Goal: Task Accomplishment & Management: Manage account settings

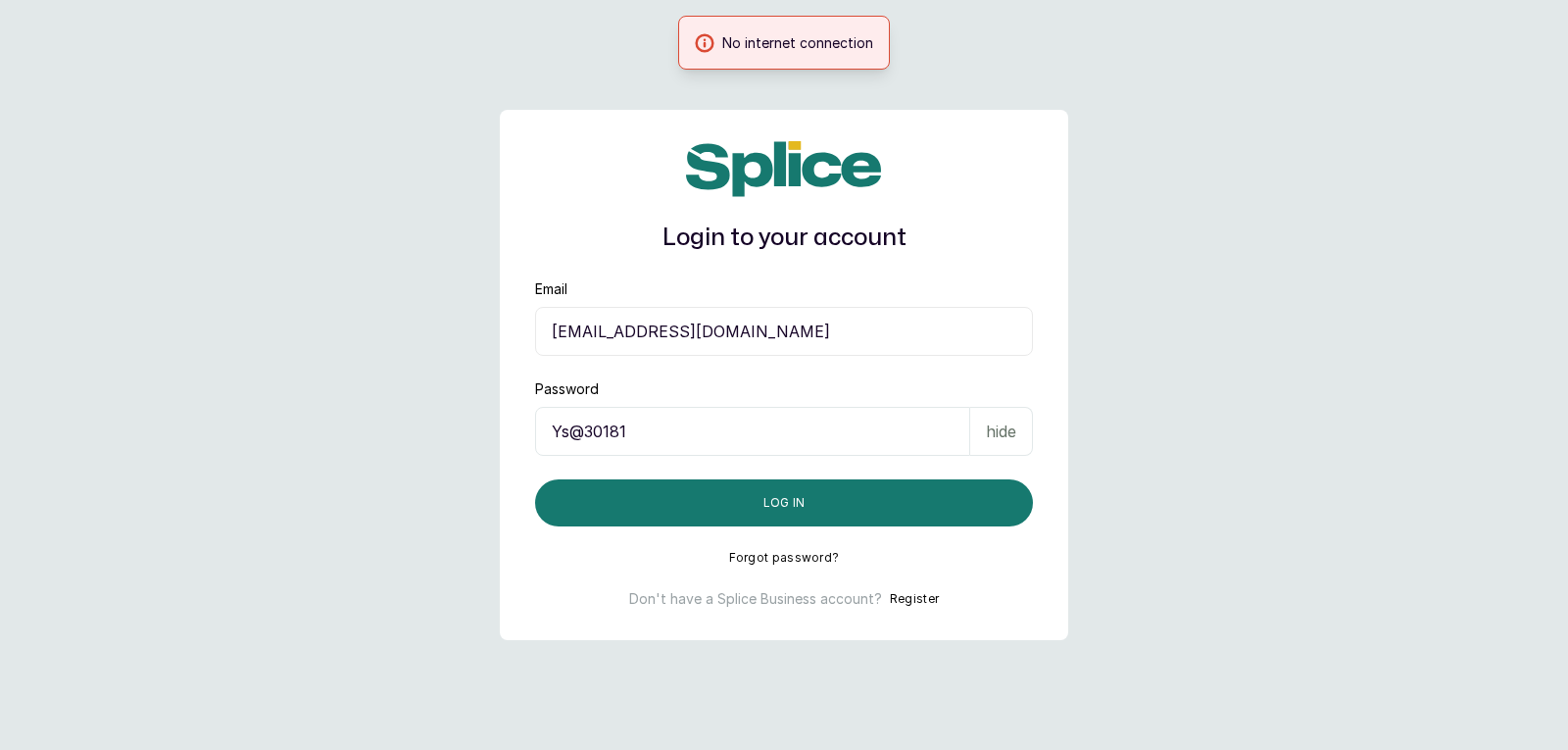
click at [1003, 532] on div "Login to your account Email [EMAIL_ADDRESS][DOMAIN_NAME] Password [SECURITY_DAT…" at bounding box center [784, 375] width 569 height 530
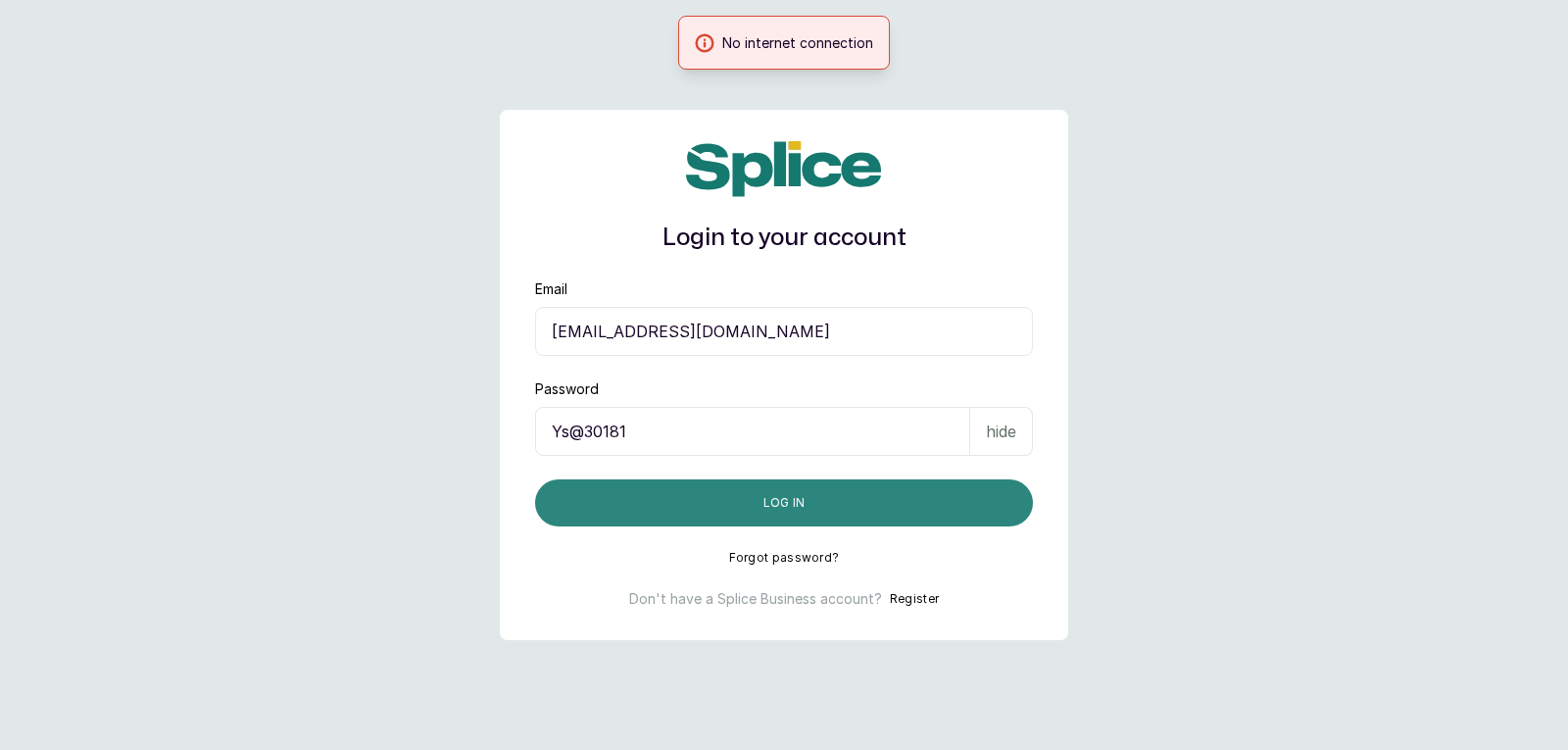
click at [1003, 504] on button "Log in" at bounding box center [784, 503] width 498 height 48
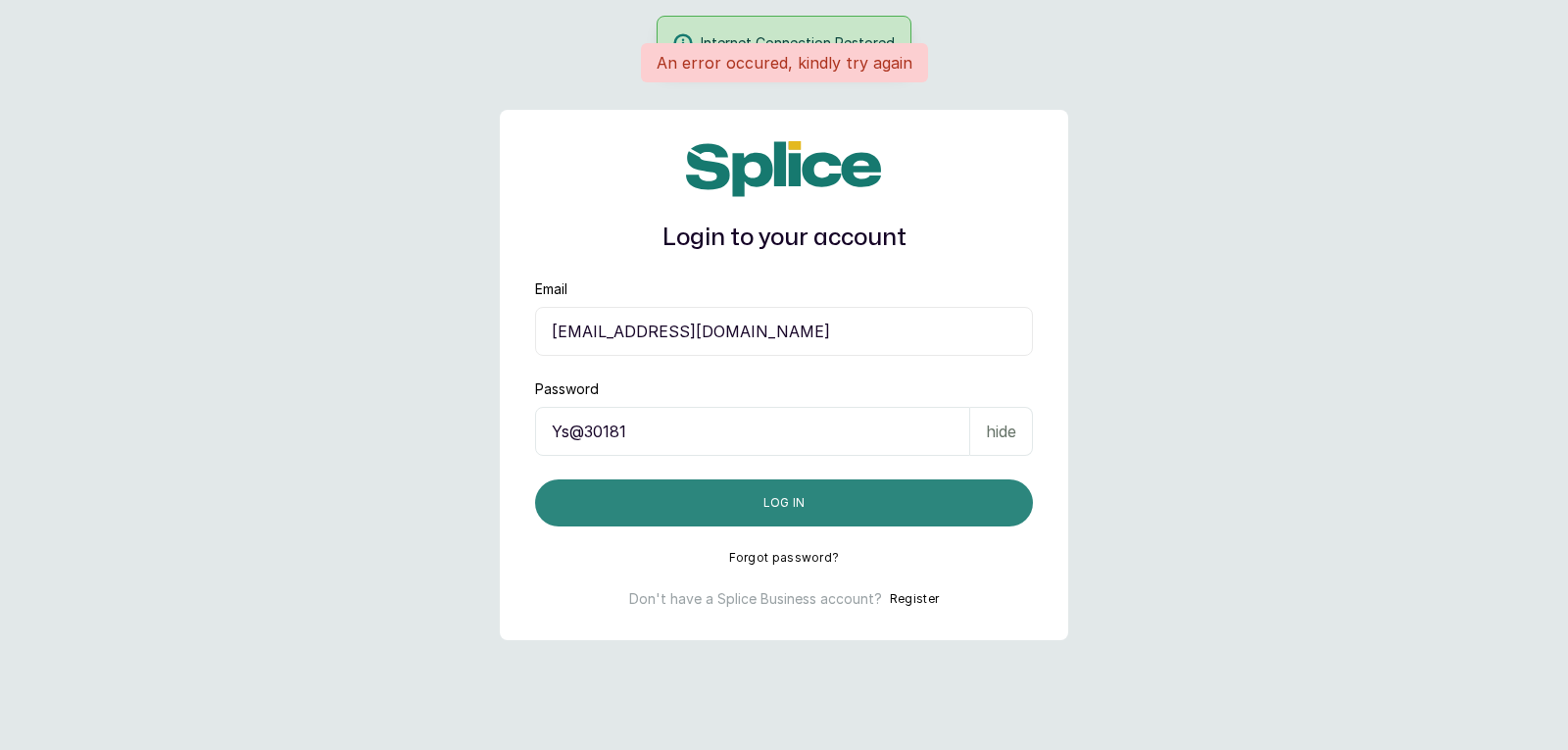
click at [973, 504] on button "Log in" at bounding box center [784, 503] width 498 height 48
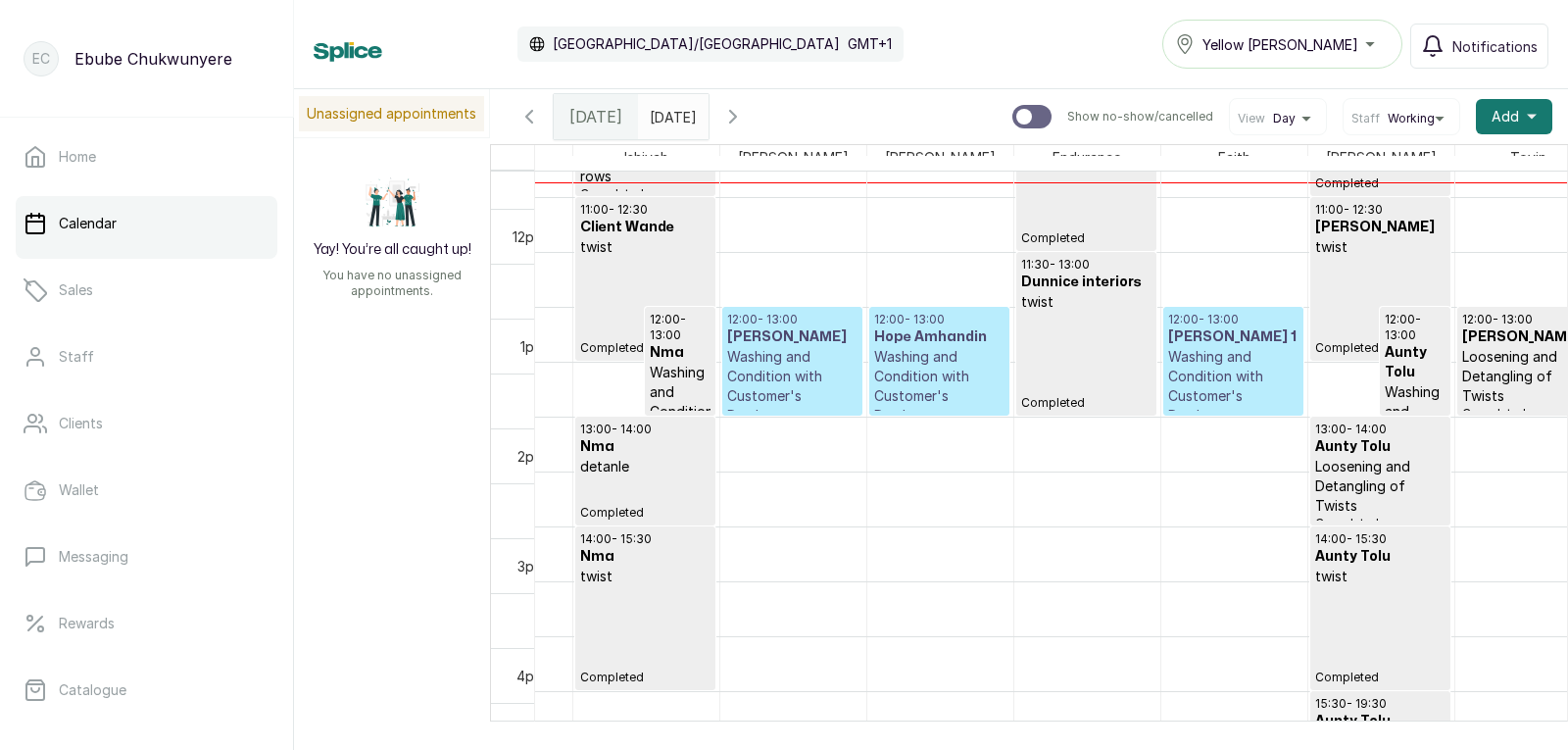
drag, startPoint x: 1030, startPoint y: 236, endPoint x: 1063, endPoint y: 369, distance: 137.0
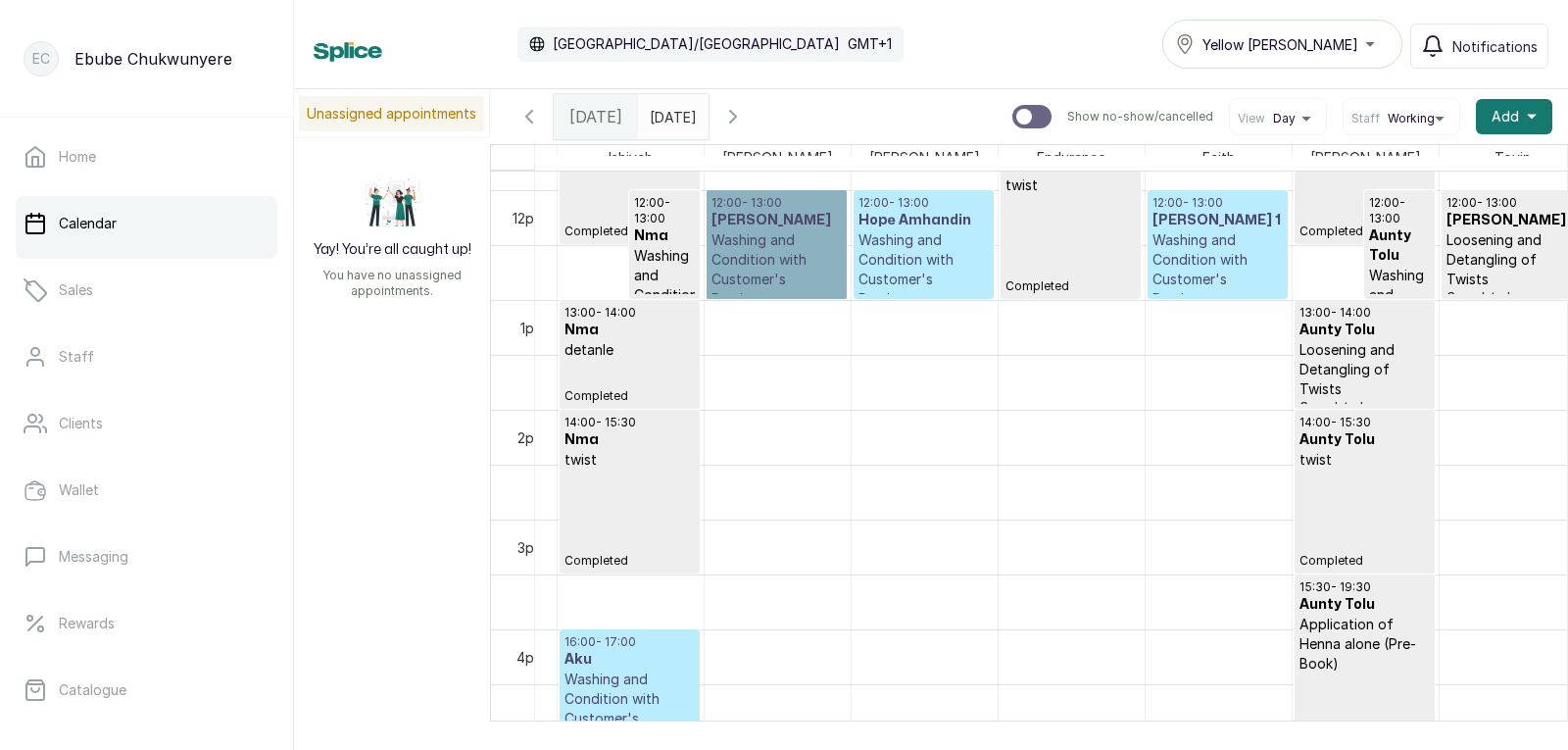
drag, startPoint x: 784, startPoint y: 221, endPoint x: 759, endPoint y: 265, distance: 50.6
click at [759, 265] on link "12:00 - 13:00 Mrs Mbah Washing and Condition with Customer's Product Confirmed" at bounding box center [778, 245] width 141 height 109
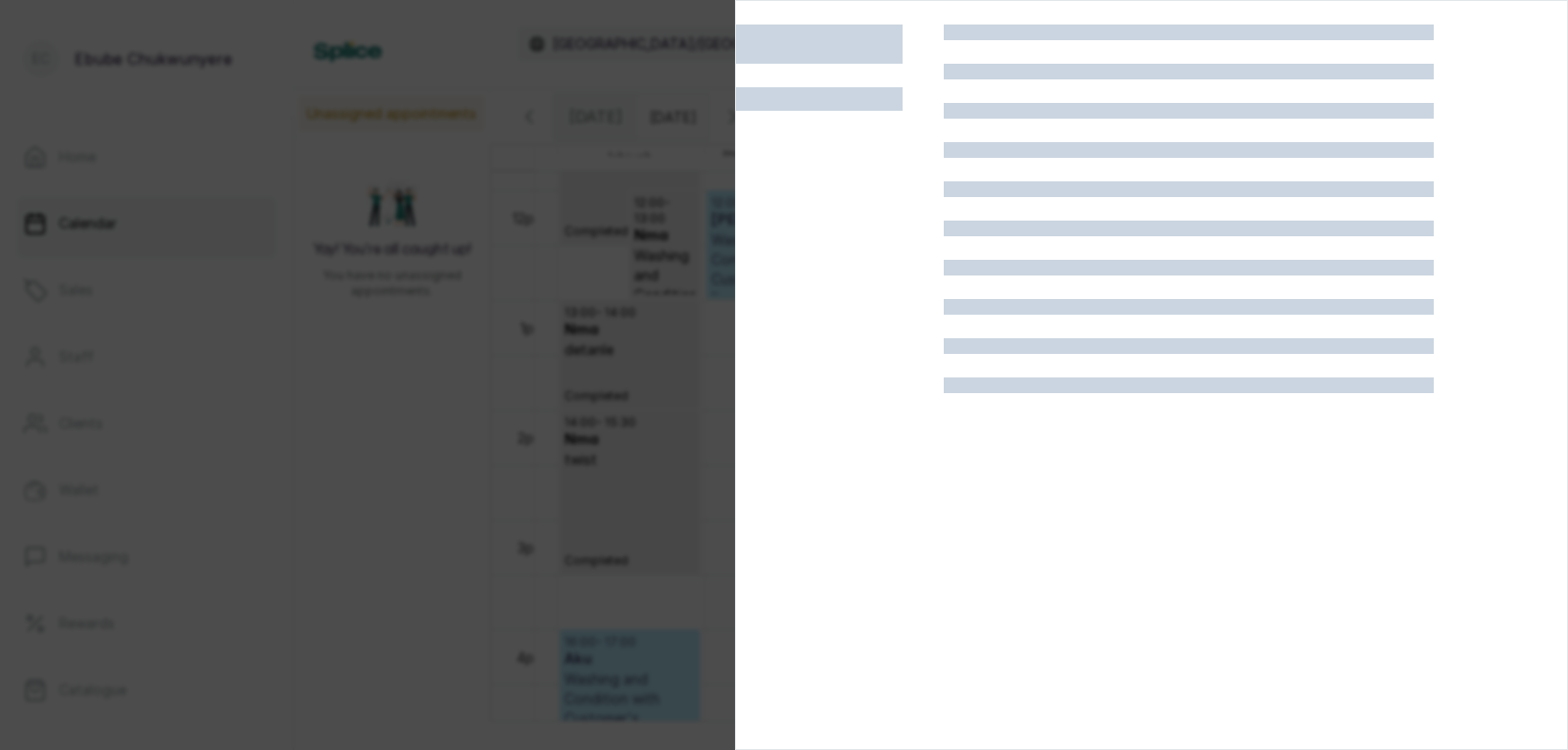
click at [775, 262] on div at bounding box center [840, 399] width 208 height 750
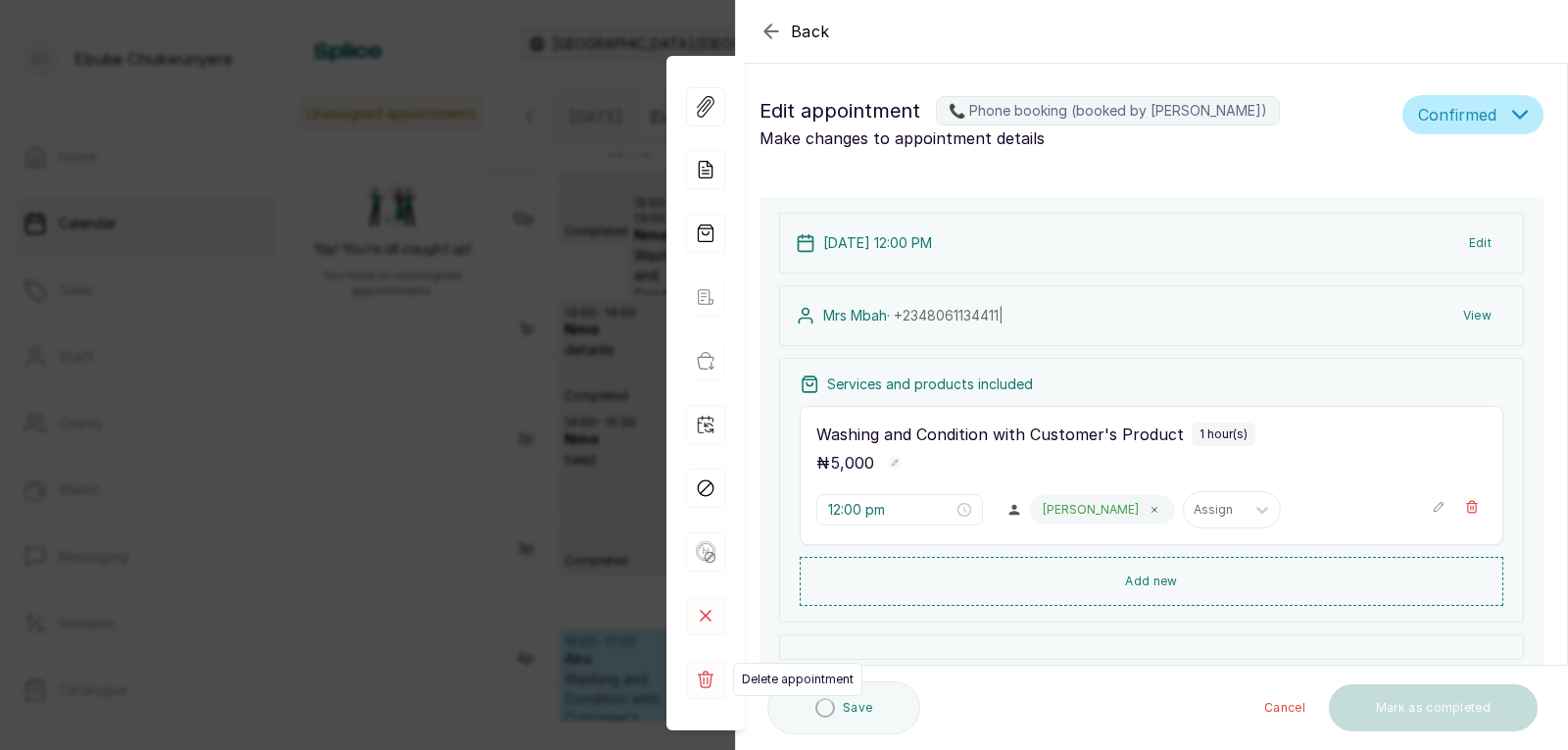
click at [702, 693] on rect at bounding box center [706, 680] width 40 height 40
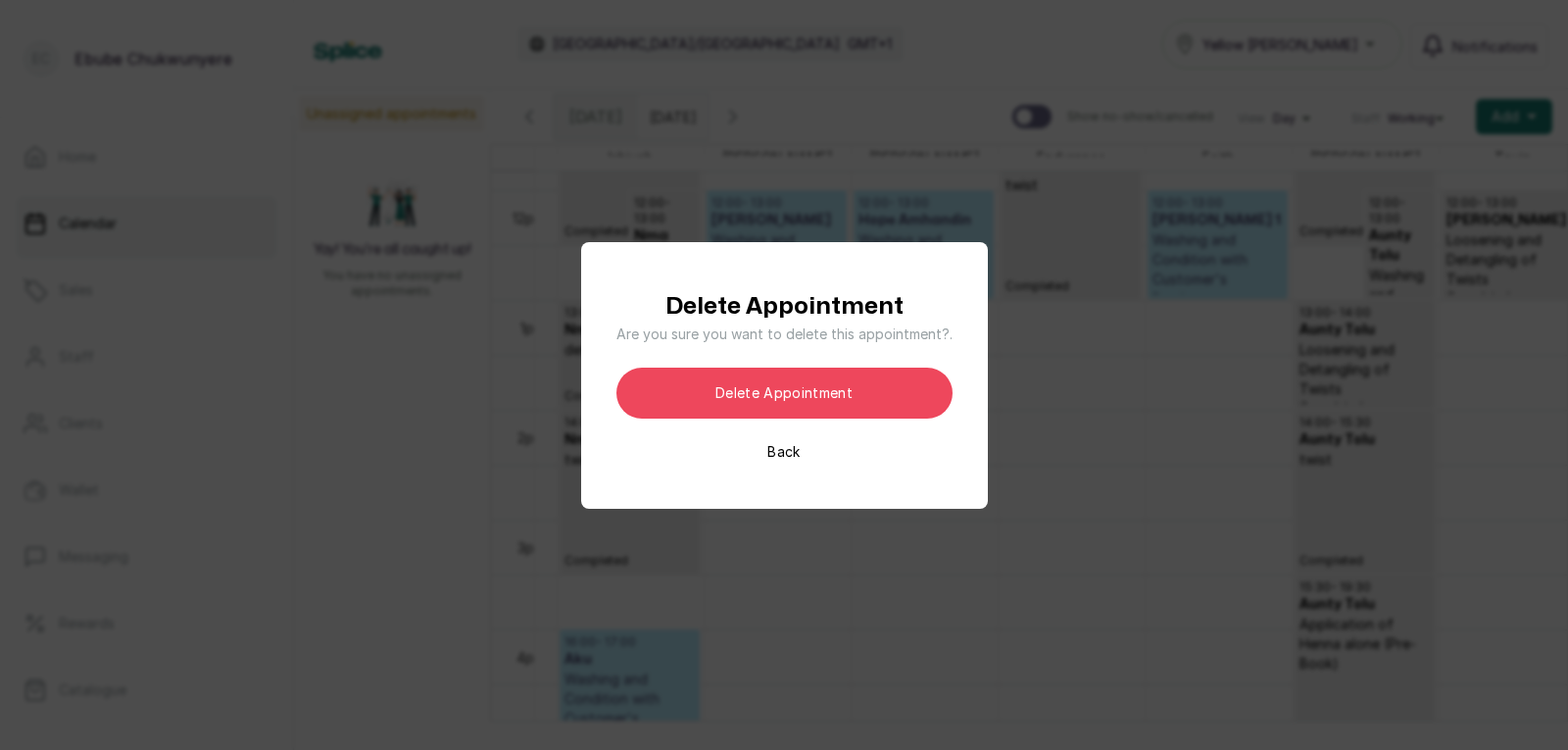
click at [708, 674] on div "Delete Appointment Are you sure you want to delete this appointment?. Delete ap…" at bounding box center [784, 375] width 1568 height 750
click at [826, 395] on button "Delete appointment" at bounding box center [784, 392] width 336 height 51
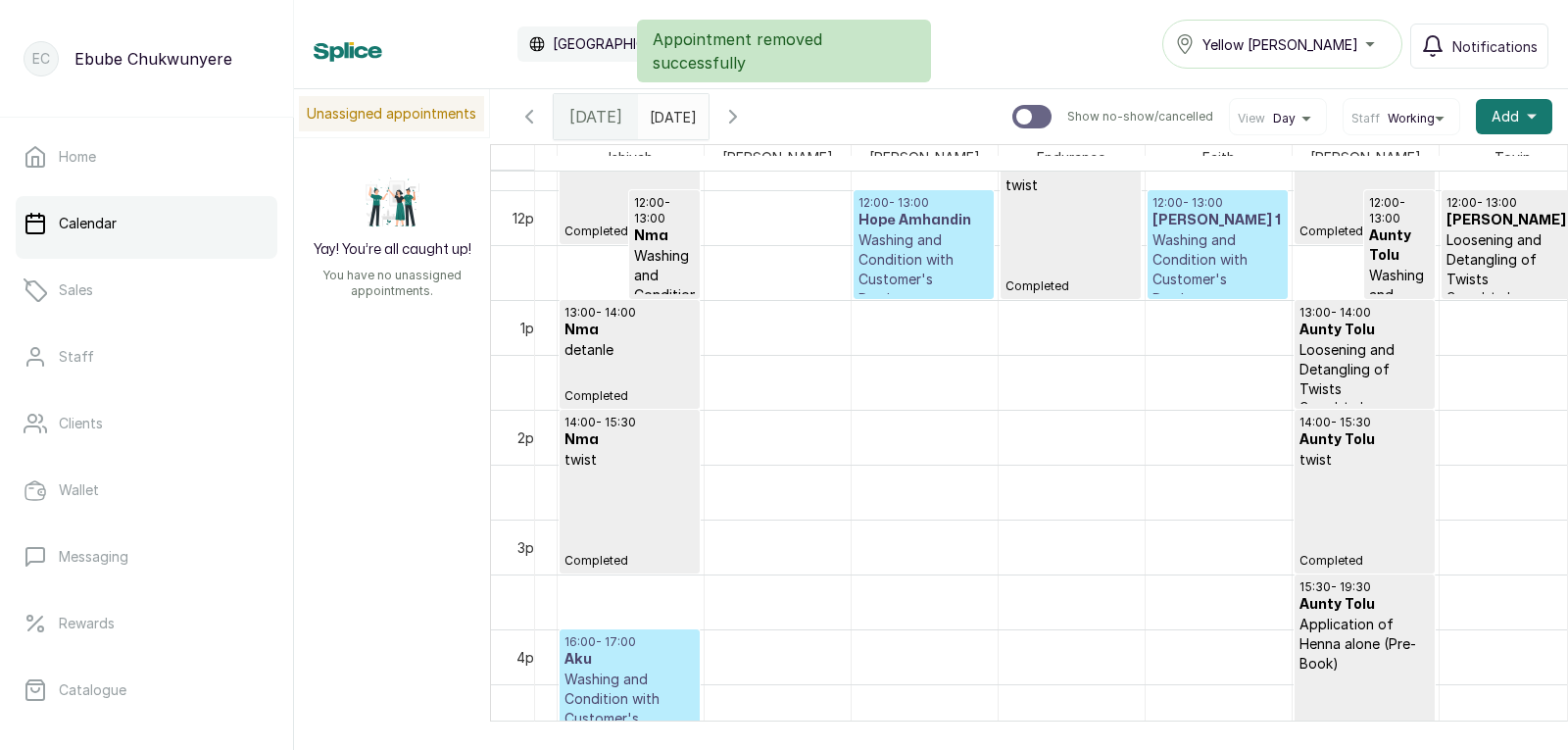
click at [951, 252] on p "Washing and Condition with Customer's Product" at bounding box center [924, 269] width 131 height 78
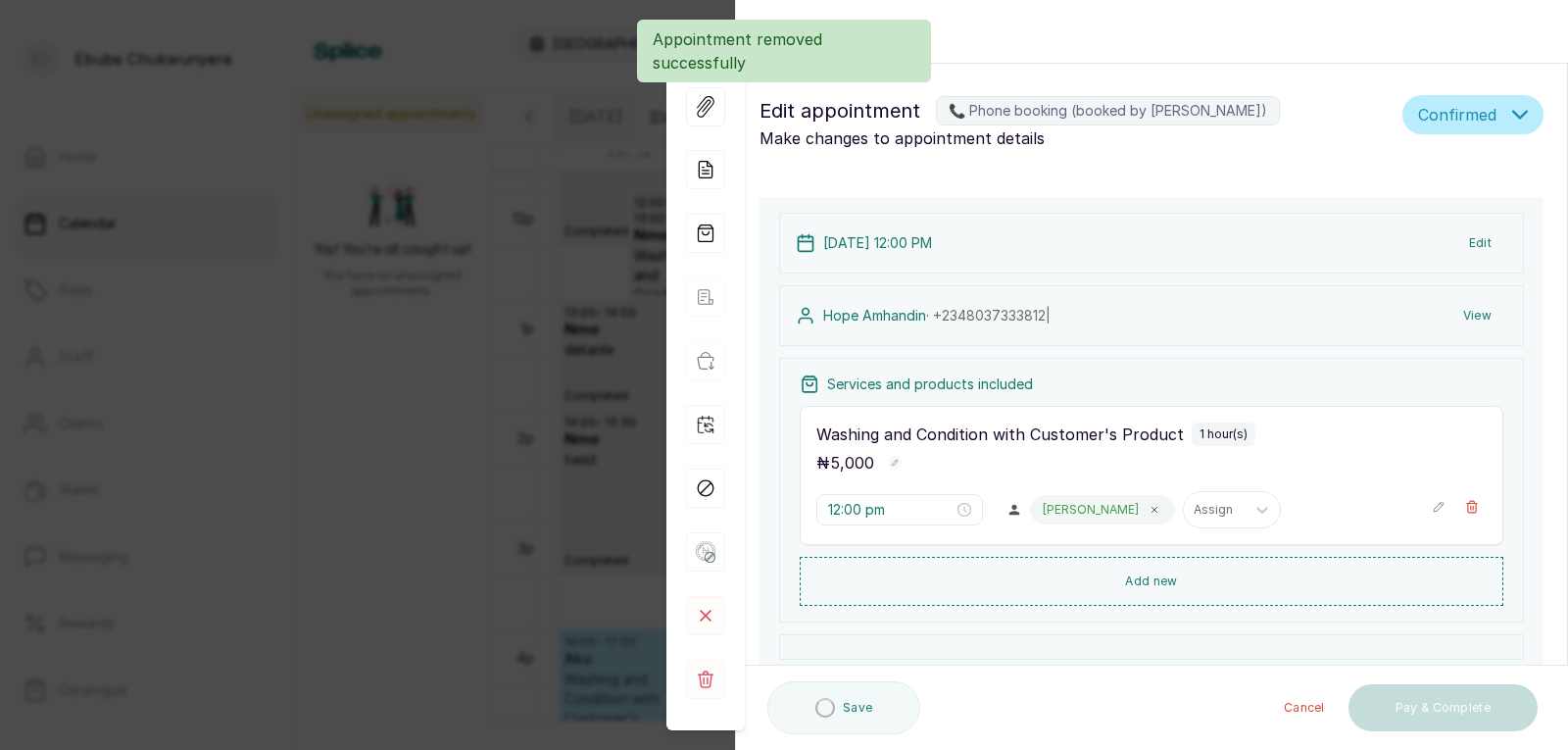
click at [520, 224] on div "Back Appointment Details Edit appointment 📞 Phone booking (booked by Ebube Chuk…" at bounding box center [784, 375] width 1568 height 750
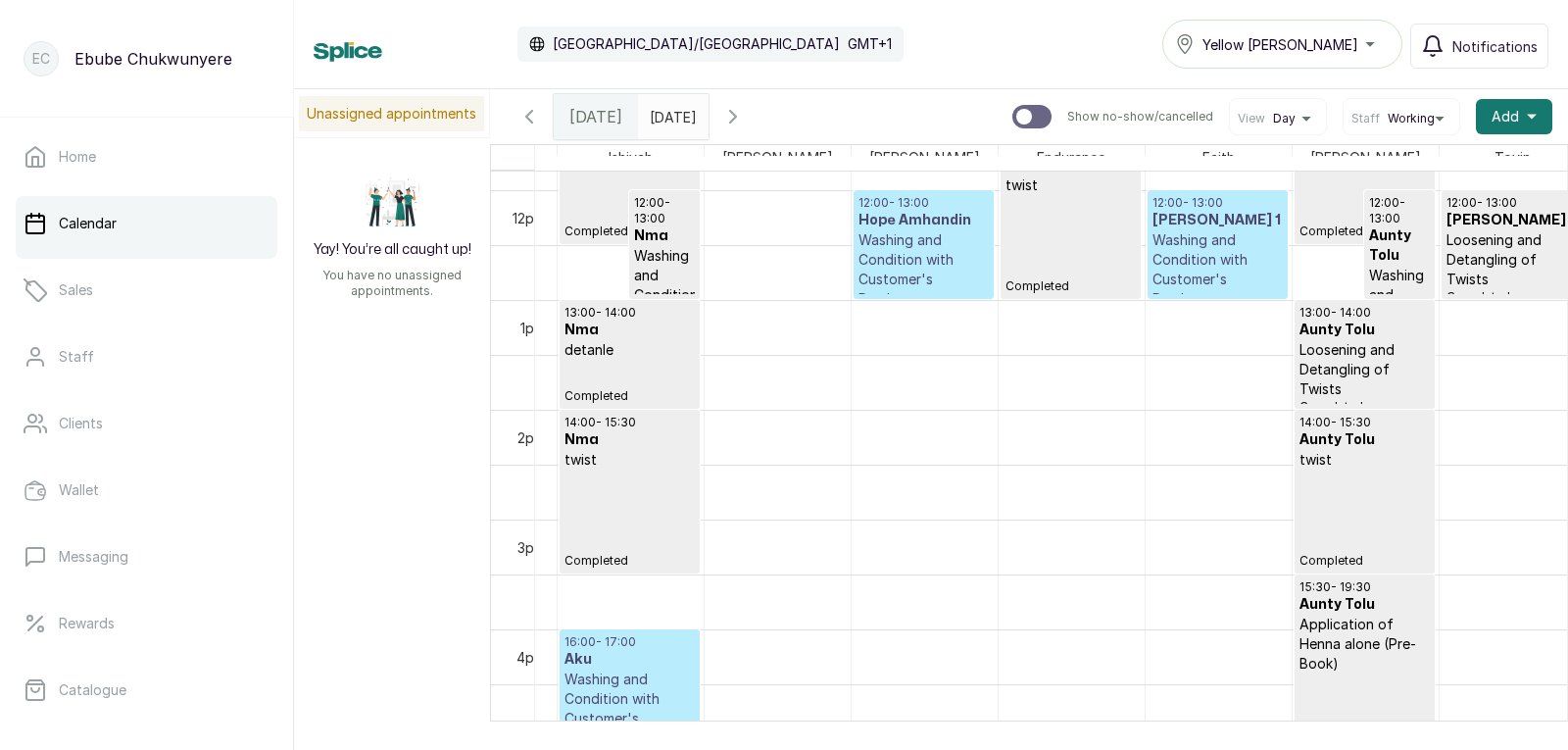
click at [618, 680] on p "Washing and Condition with Customer's Product" at bounding box center [630, 708] width 131 height 78
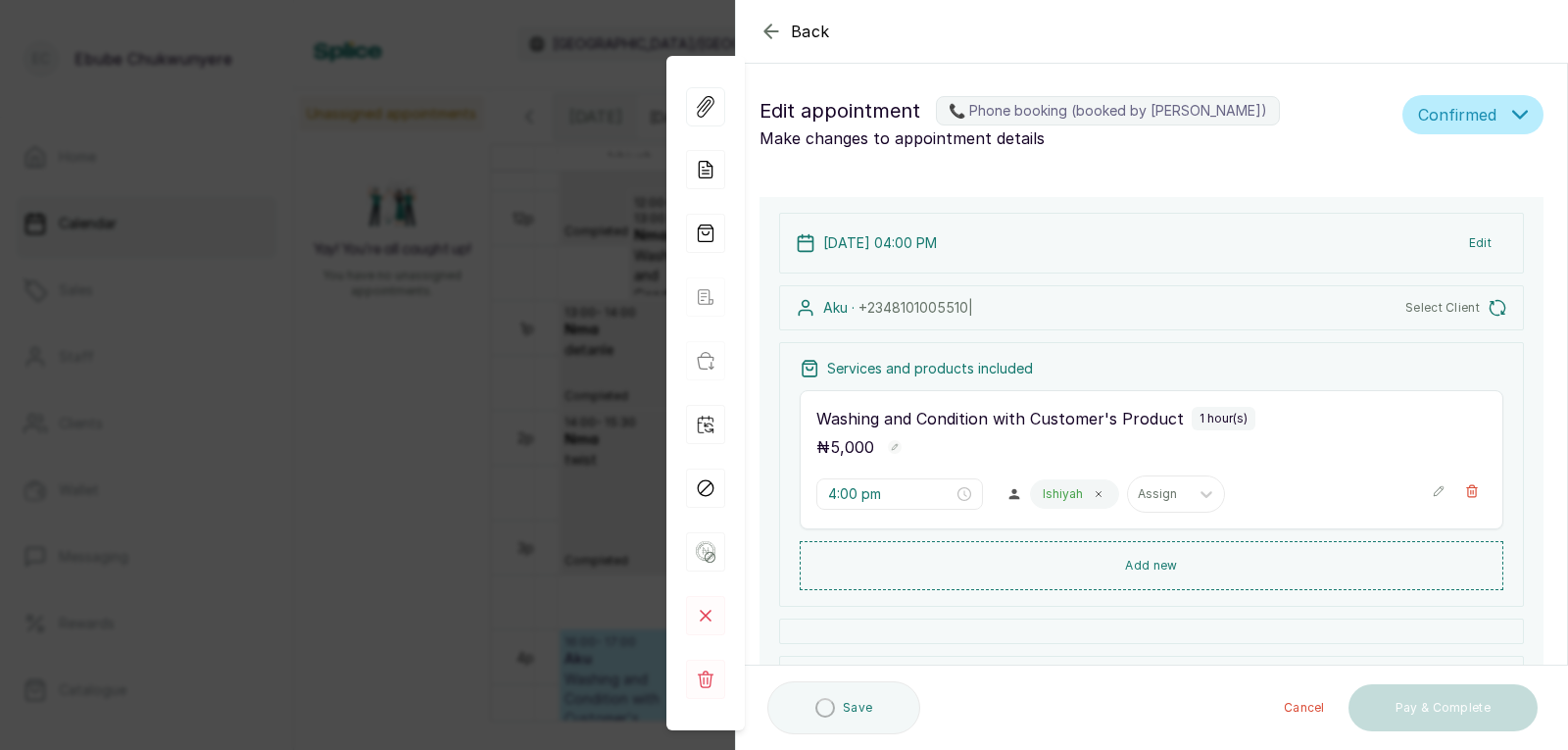
type input "4:00 pm"
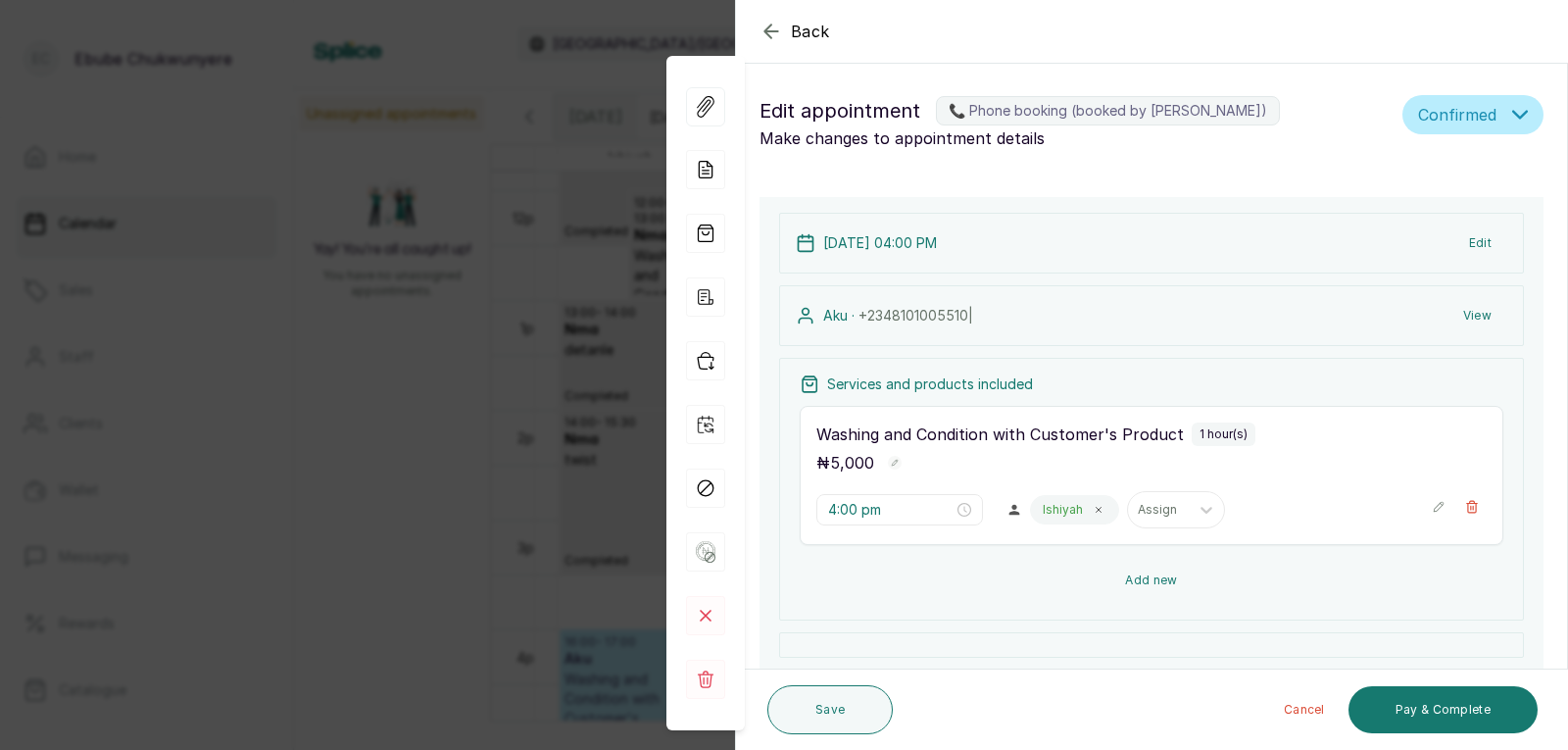
click at [1204, 588] on button "Add new" at bounding box center [1152, 581] width 704 height 48
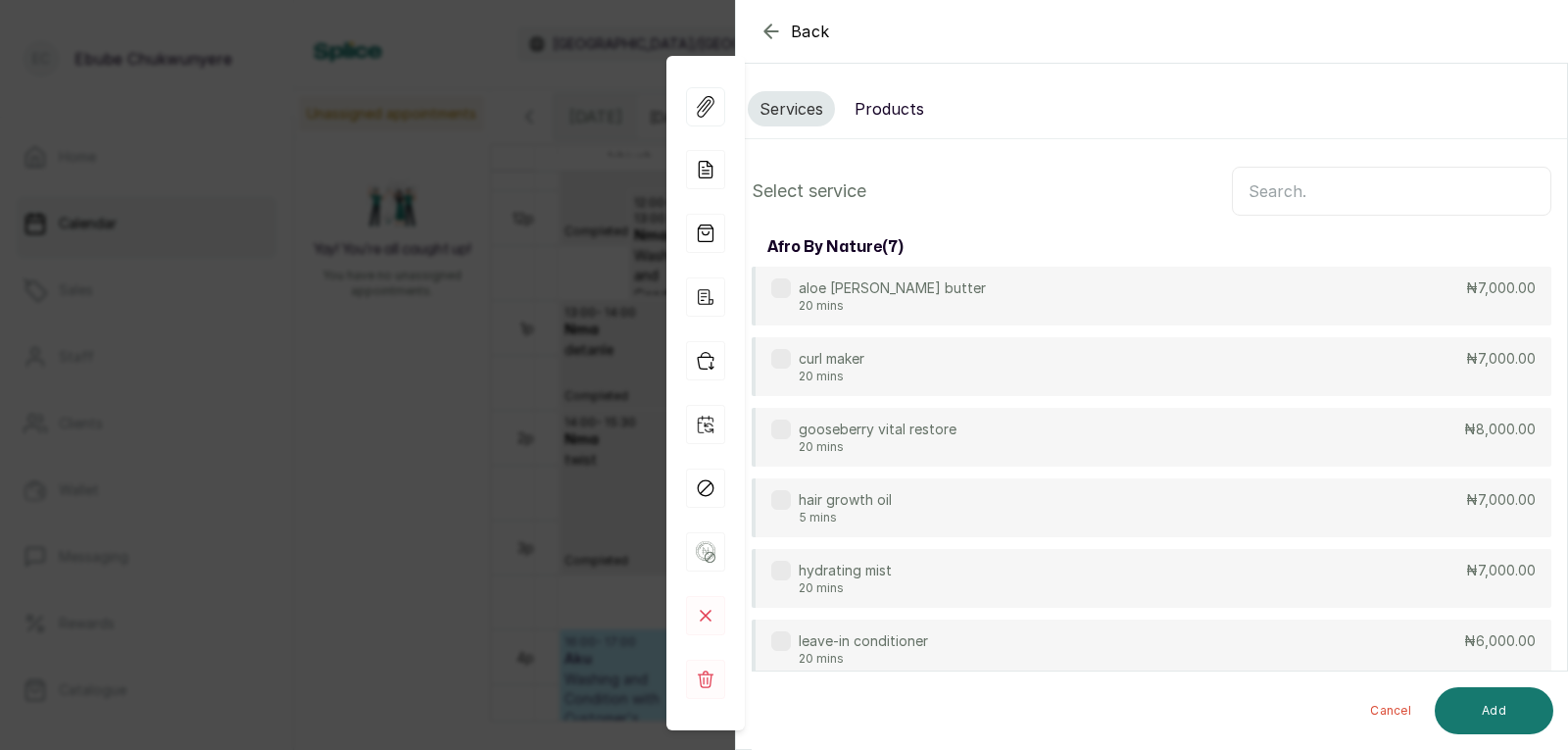
drag, startPoint x: 1406, startPoint y: 351, endPoint x: 1515, endPoint y: 196, distance: 189.5
click at [1437, 189] on input "text" at bounding box center [1392, 190] width 320 height 49
click at [1276, 186] on input "text" at bounding box center [1392, 190] width 320 height 49
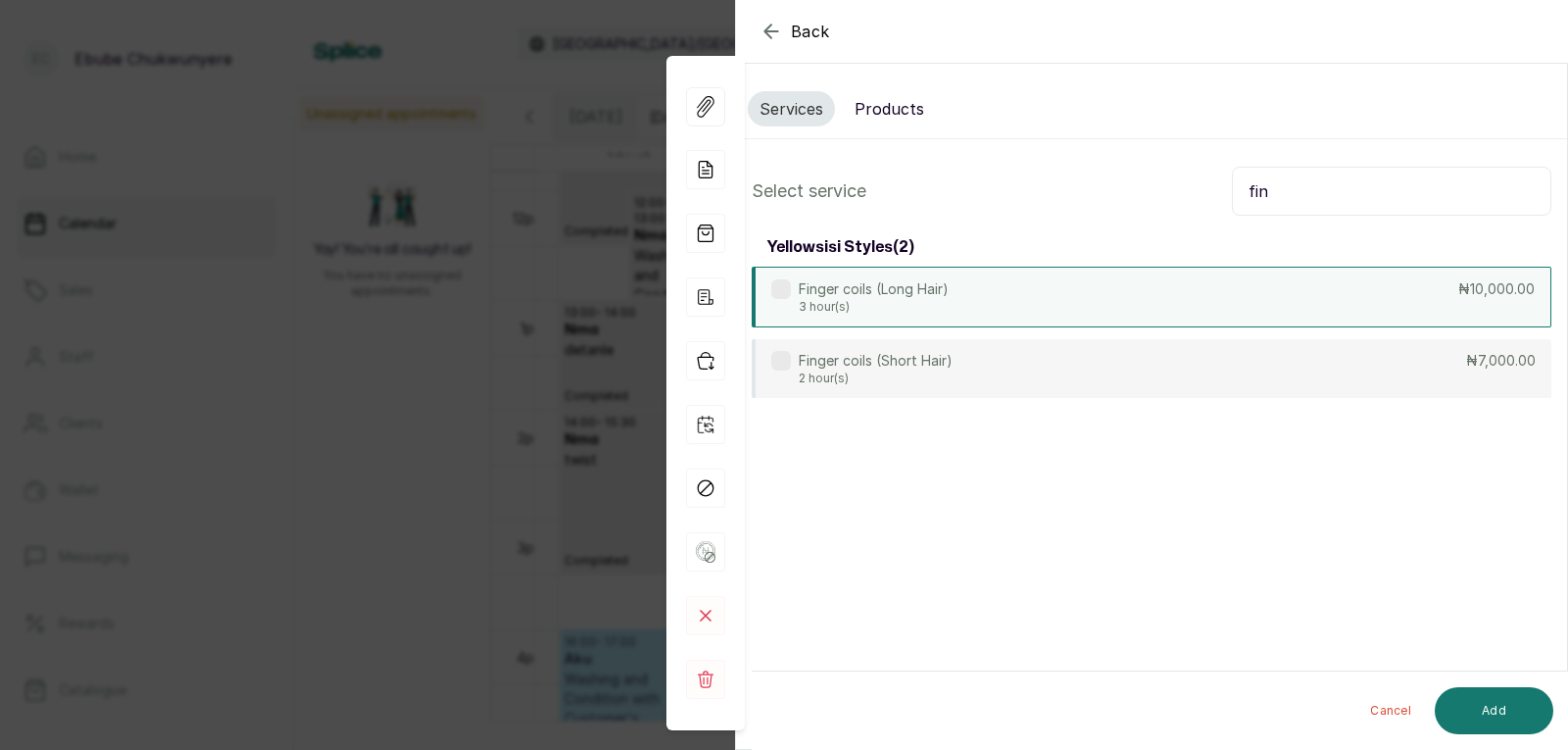
type input "fin"
click at [1299, 289] on div "Finger coils (Long Hair) 3 hour(s) ₦10,000.00" at bounding box center [1152, 296] width 800 height 60
click at [1481, 706] on button "Add" at bounding box center [1495, 711] width 119 height 48
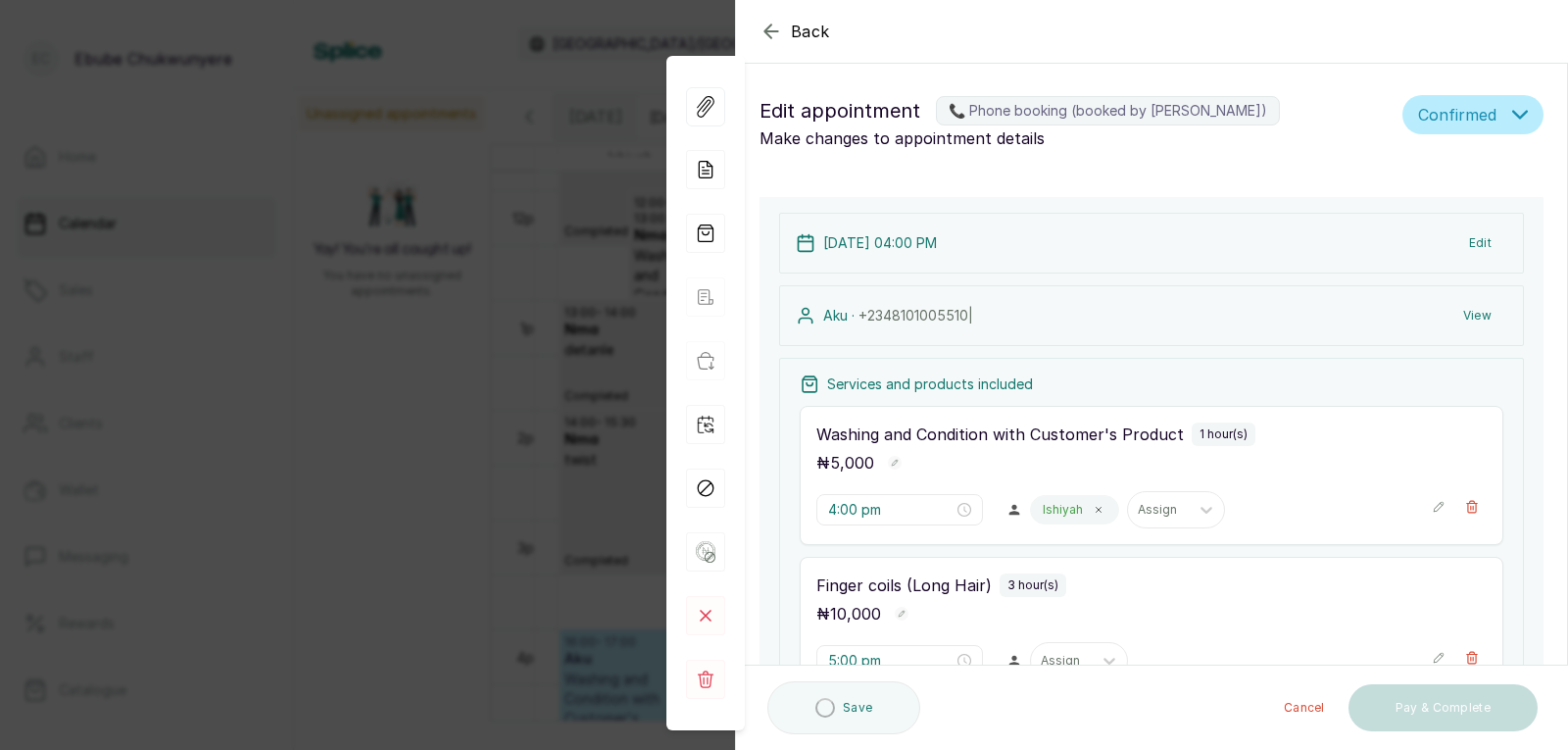
type input "5:00 pm"
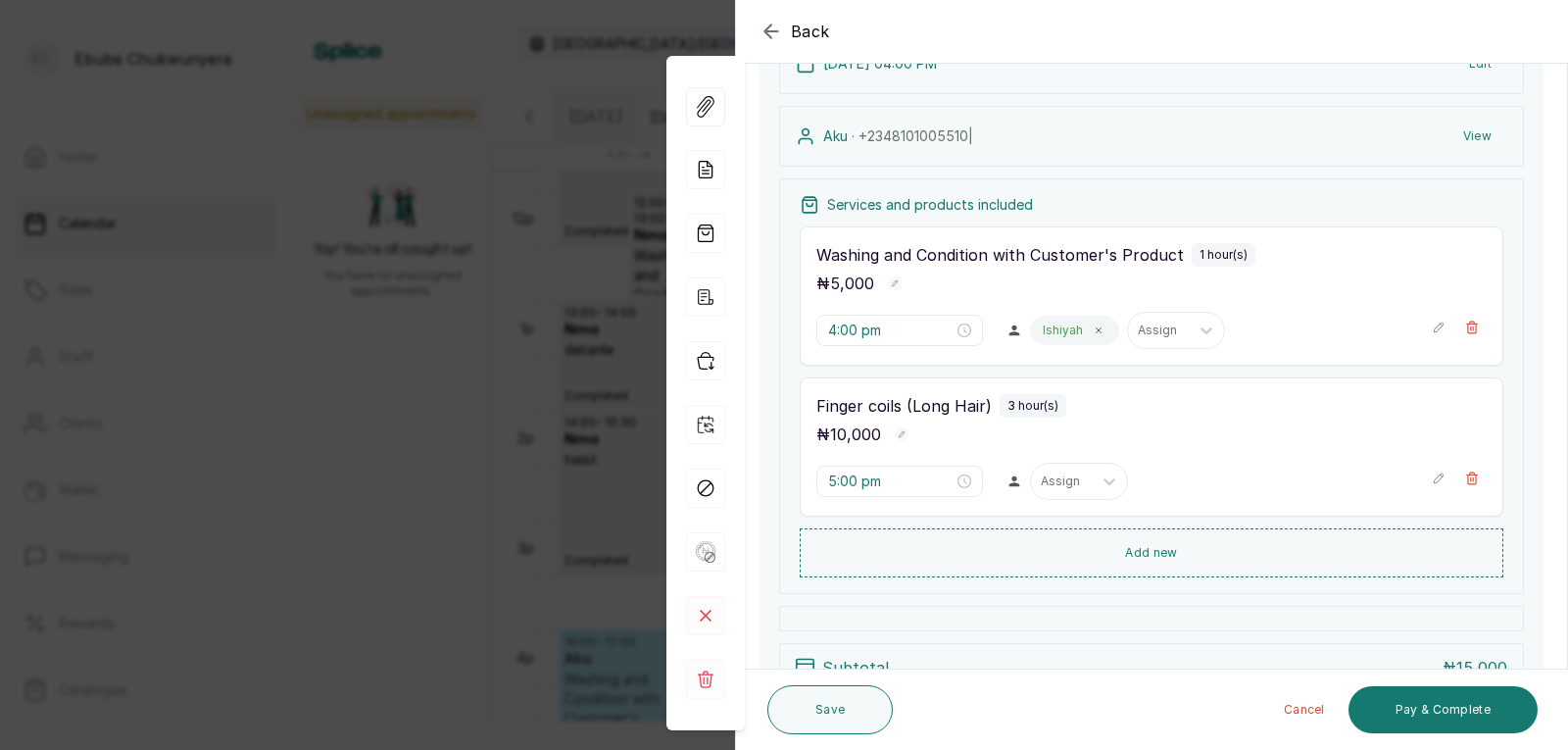
drag, startPoint x: 1335, startPoint y: 427, endPoint x: 1326, endPoint y: 521, distance: 94.4
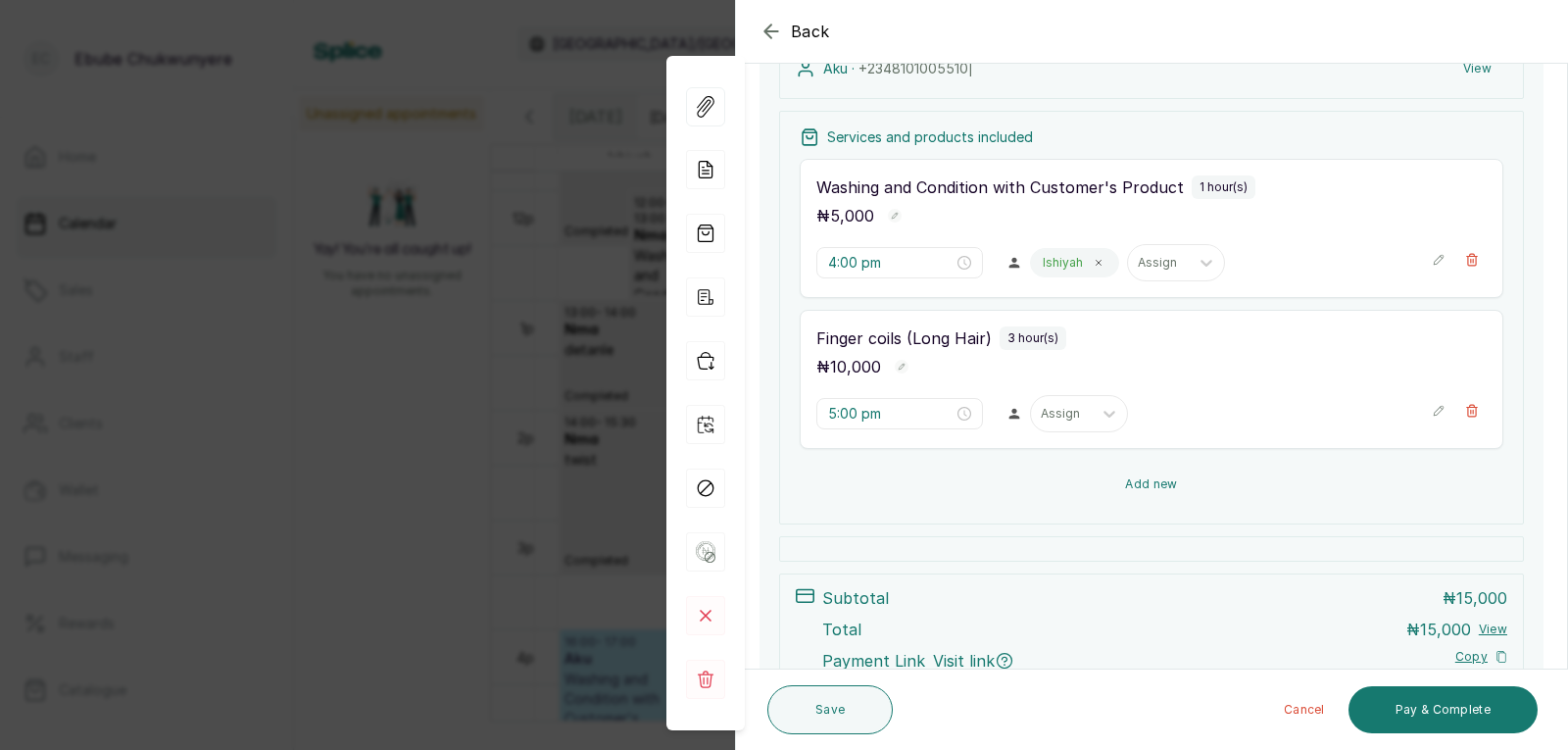
click at [1256, 475] on button "Add new" at bounding box center [1152, 484] width 704 height 48
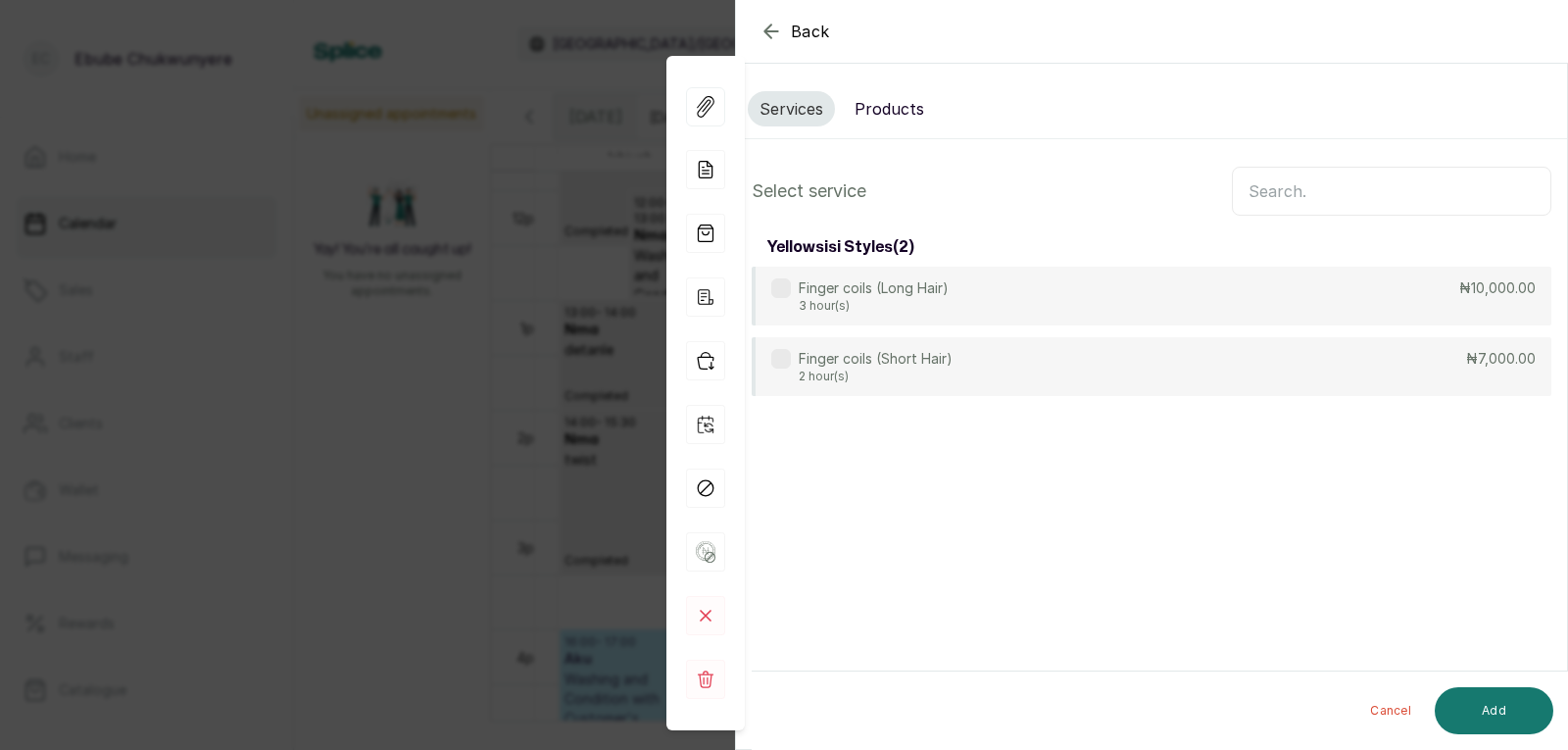
scroll to position [0, 0]
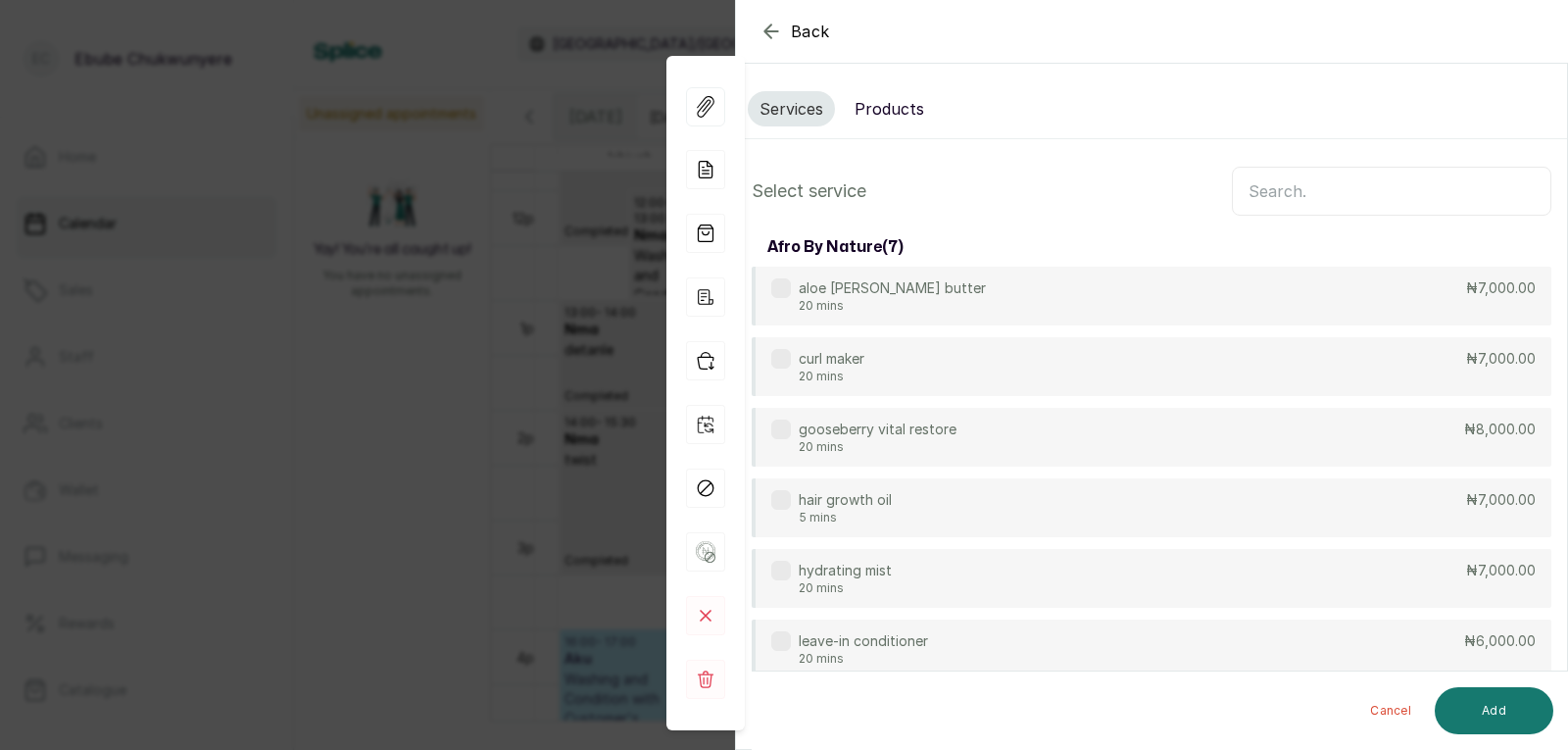
click at [1323, 192] on input "text" at bounding box center [1392, 190] width 320 height 49
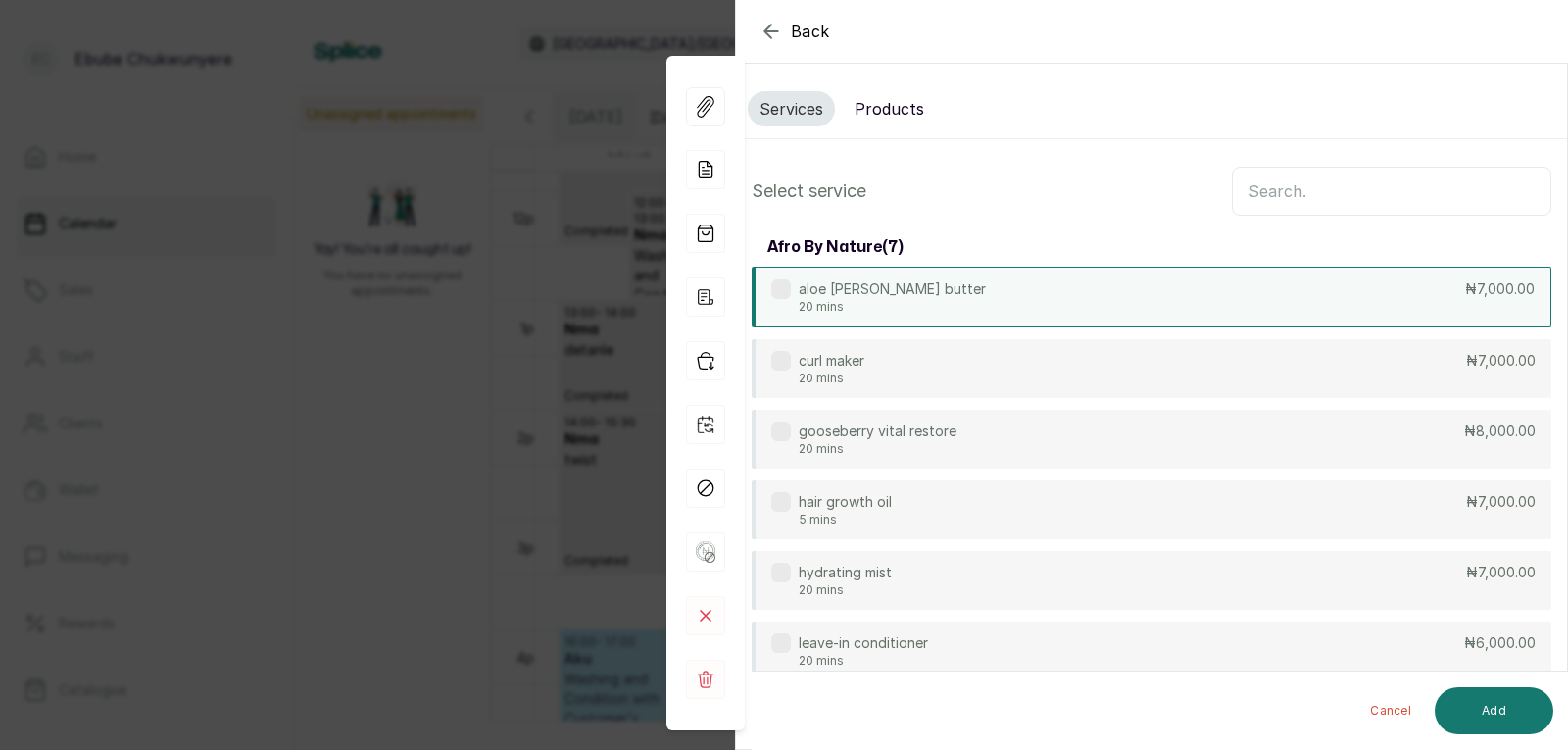
drag, startPoint x: 1487, startPoint y: 15, endPoint x: 1402, endPoint y: 276, distance: 274.5
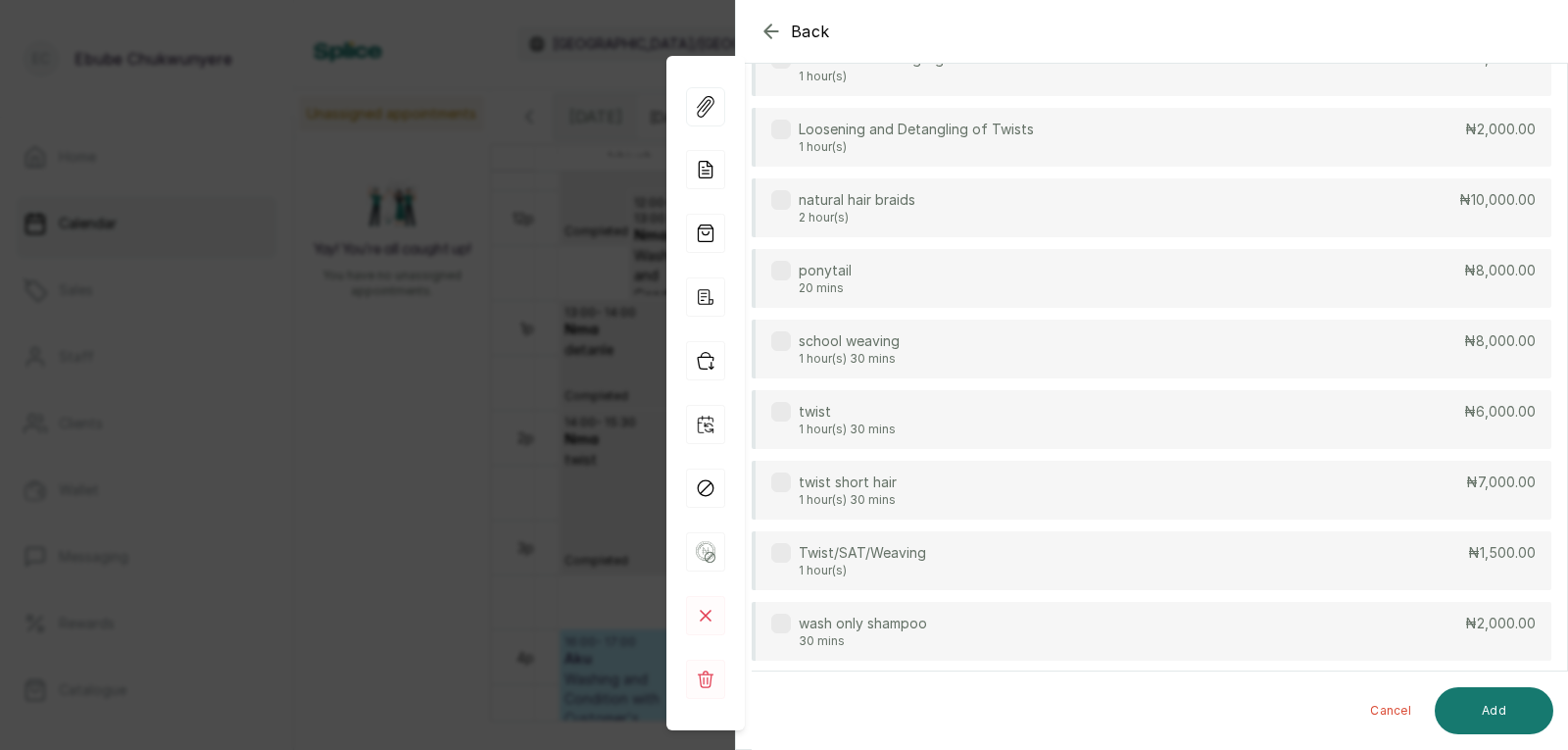
drag, startPoint x: 1402, startPoint y: 275, endPoint x: 1380, endPoint y: 425, distance: 151.6
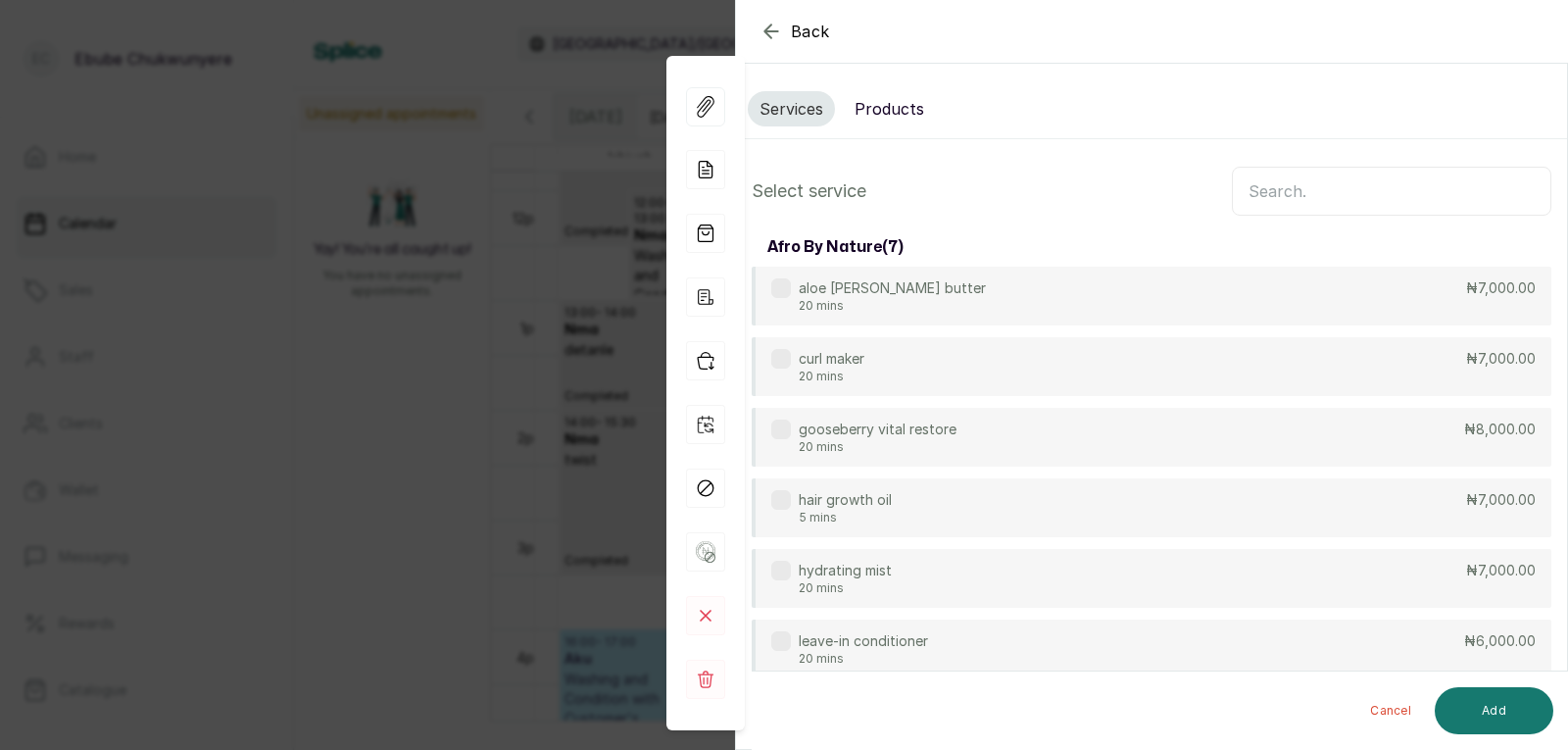
drag, startPoint x: 1420, startPoint y: 374, endPoint x: 1440, endPoint y: 221, distance: 154.3
click at [792, 23] on span "Back" at bounding box center [811, 32] width 40 height 24
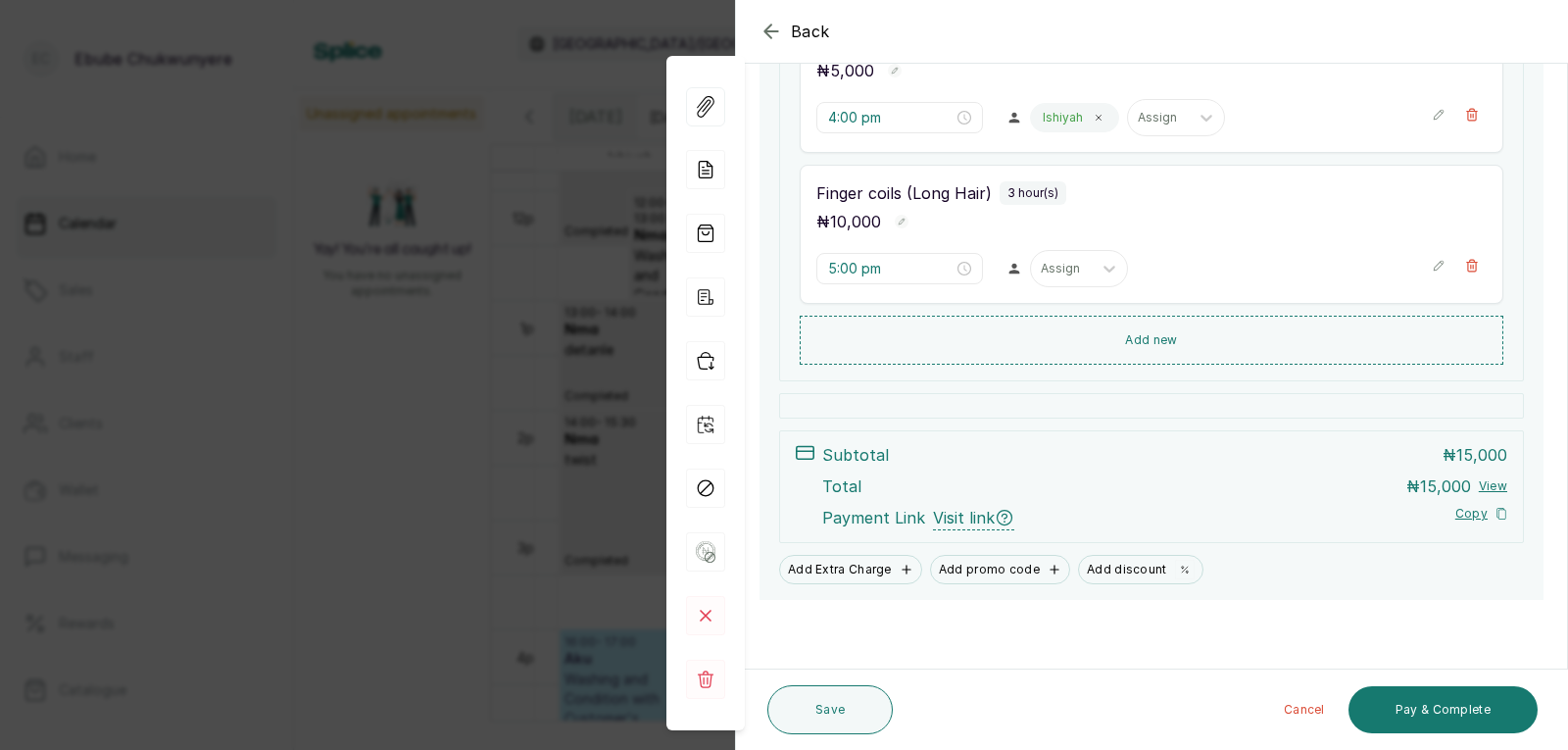
drag, startPoint x: 1251, startPoint y: 196, endPoint x: 1218, endPoint y: 297, distance: 106.3
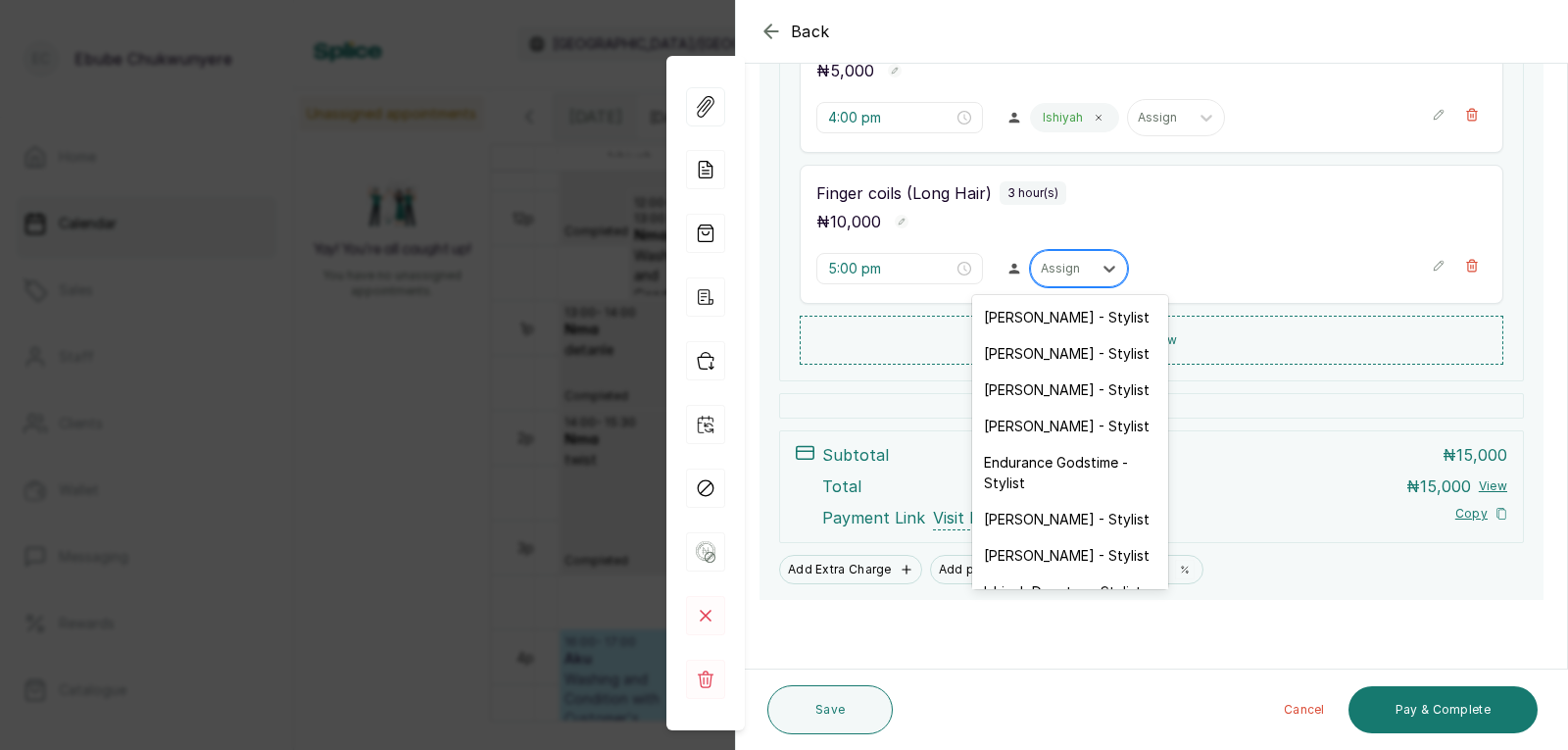
click at [1046, 270] on div at bounding box center [1062, 268] width 42 height 18
click at [1036, 534] on div "Esther Michael - Stylist Toyin Adelusi - Stylist Alice Dennis - Stylist Faith I…" at bounding box center [1071, 442] width 196 height 294
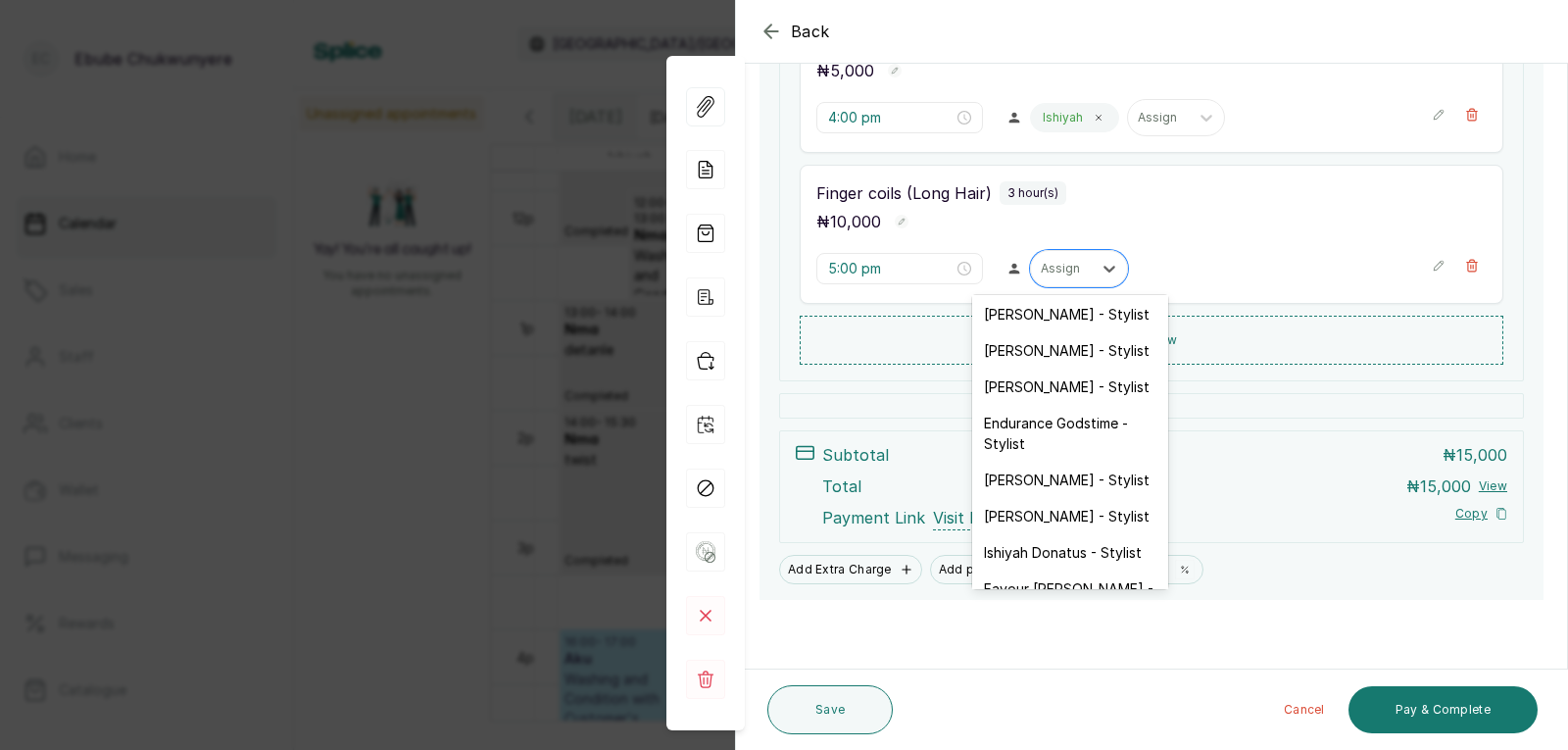
scroll to position [60, 0]
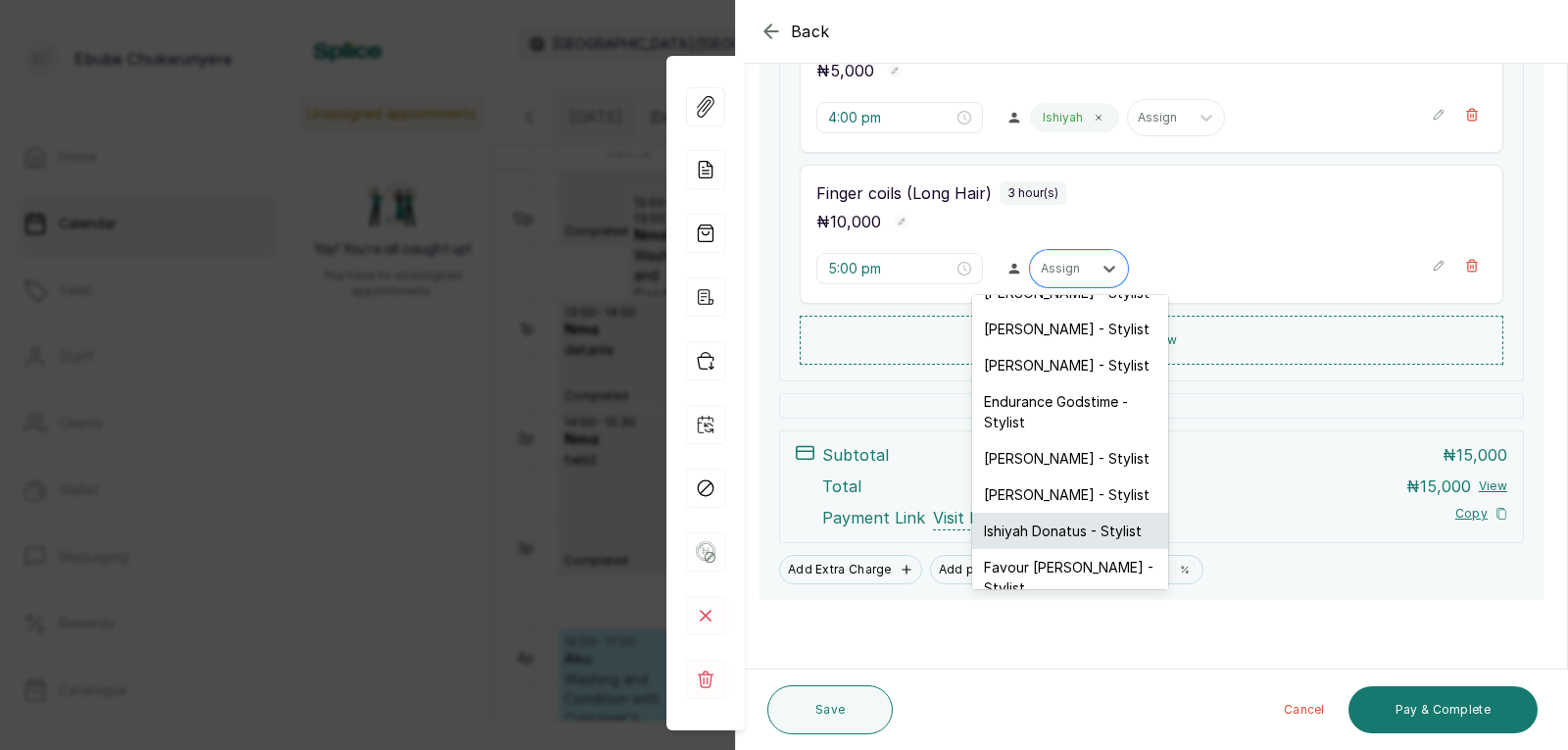
click at [1087, 537] on div "Ishiyah Donatus - Stylist" at bounding box center [1071, 531] width 196 height 37
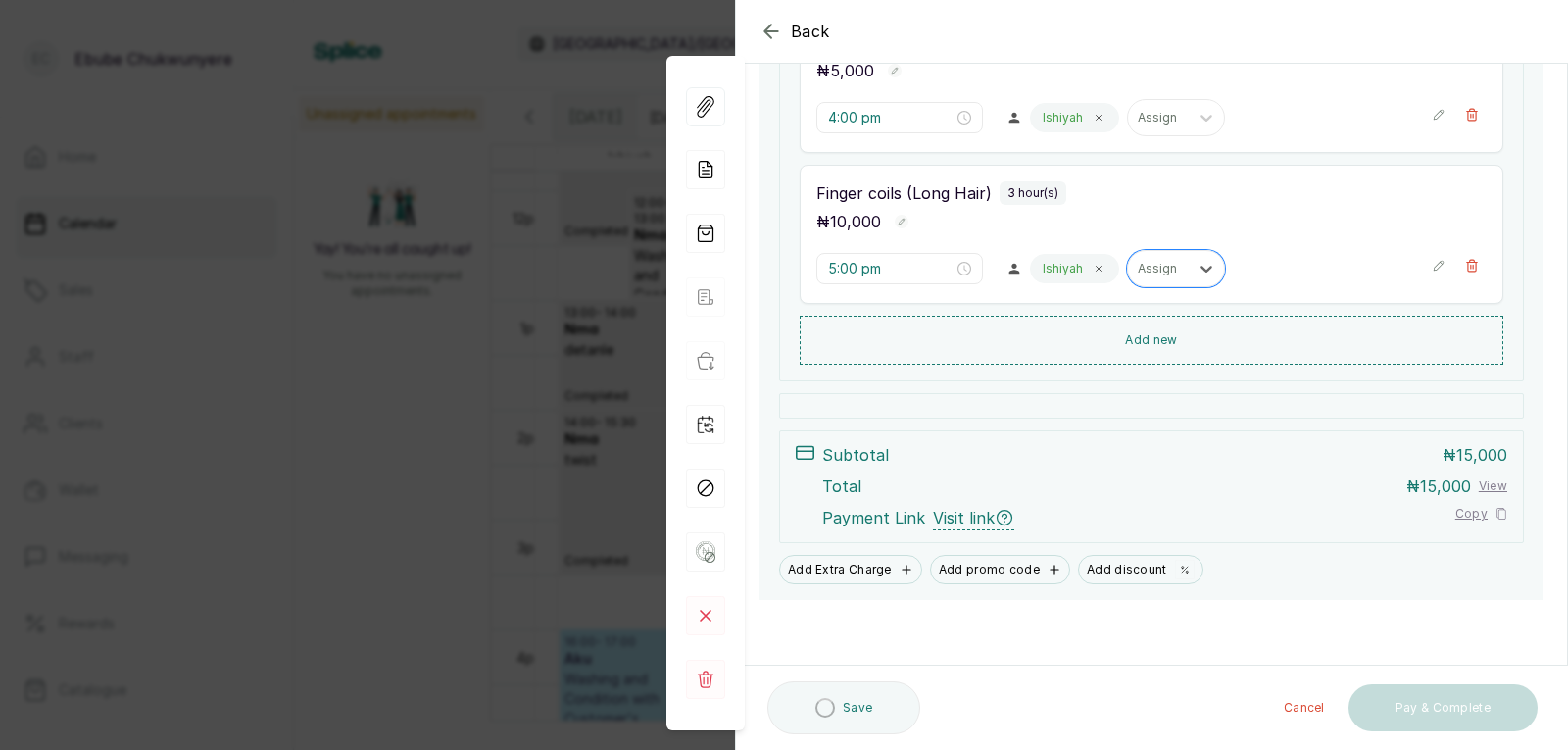
scroll to position [392, 0]
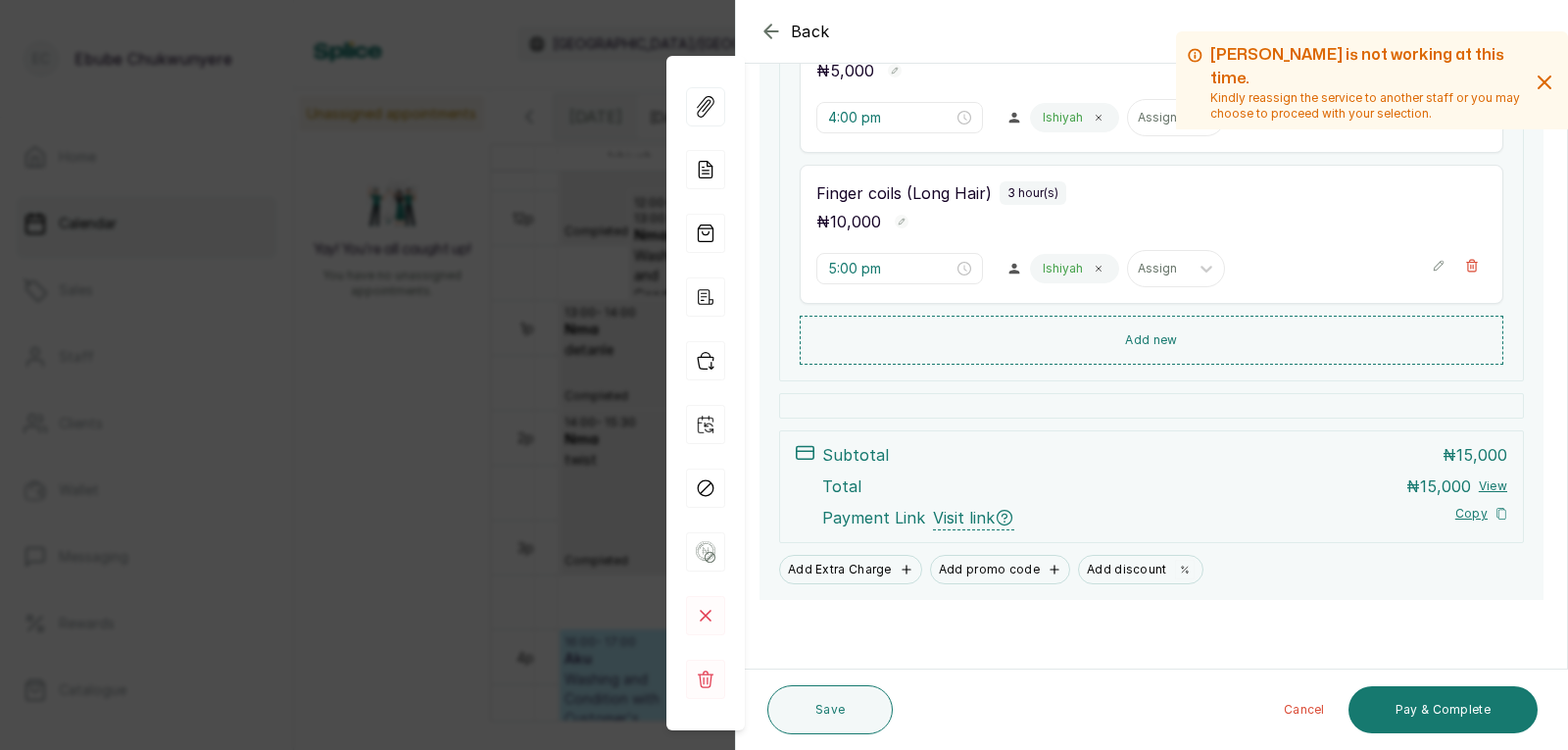
drag, startPoint x: 1397, startPoint y: 430, endPoint x: 1405, endPoint y: 526, distance: 96.3
click at [1437, 709] on button "Pay & Complete" at bounding box center [1443, 710] width 189 height 48
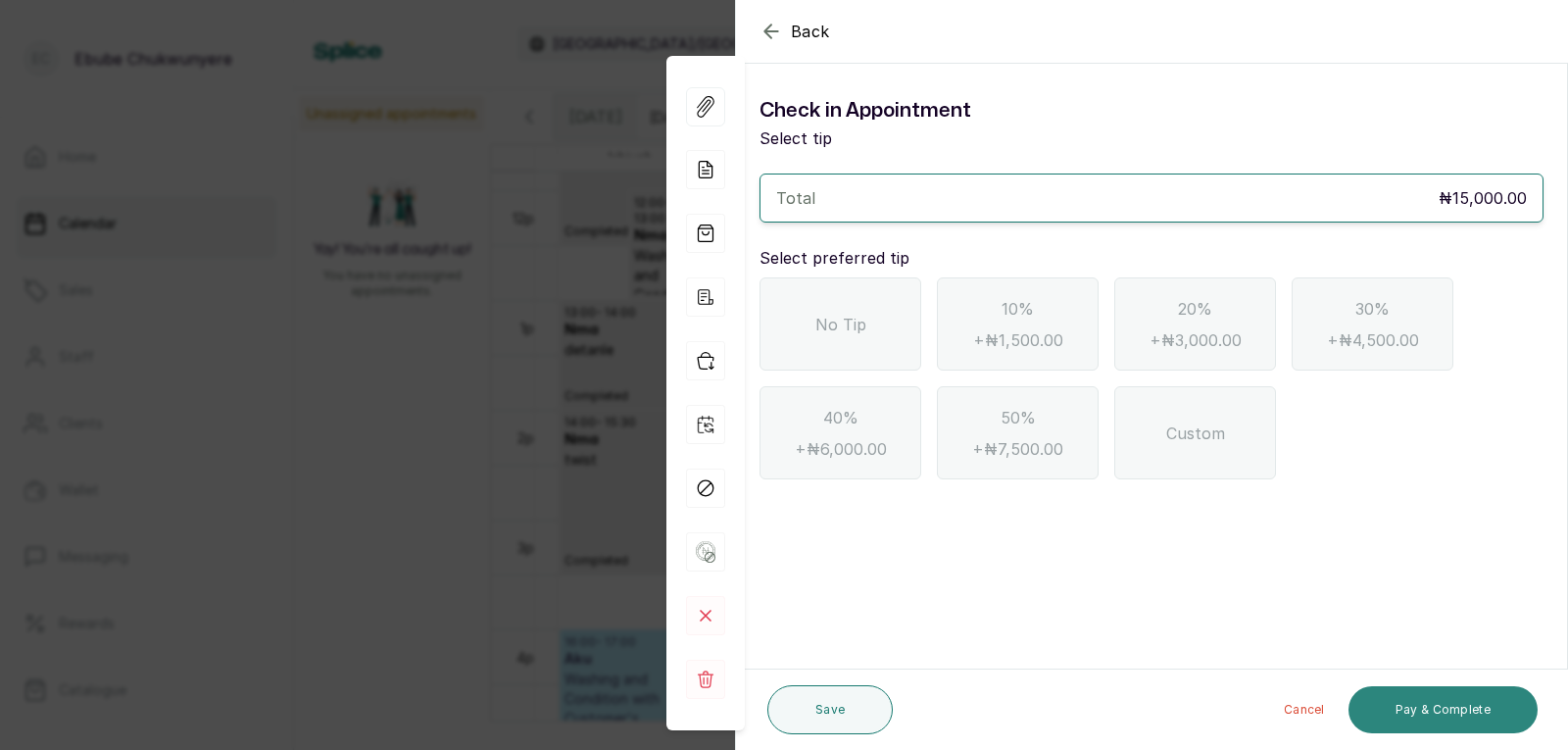
scroll to position [0, 0]
click at [855, 318] on span "No Tip" at bounding box center [840, 325] width 51 height 24
click at [1409, 710] on button "Pay & Complete" at bounding box center [1443, 710] width 189 height 48
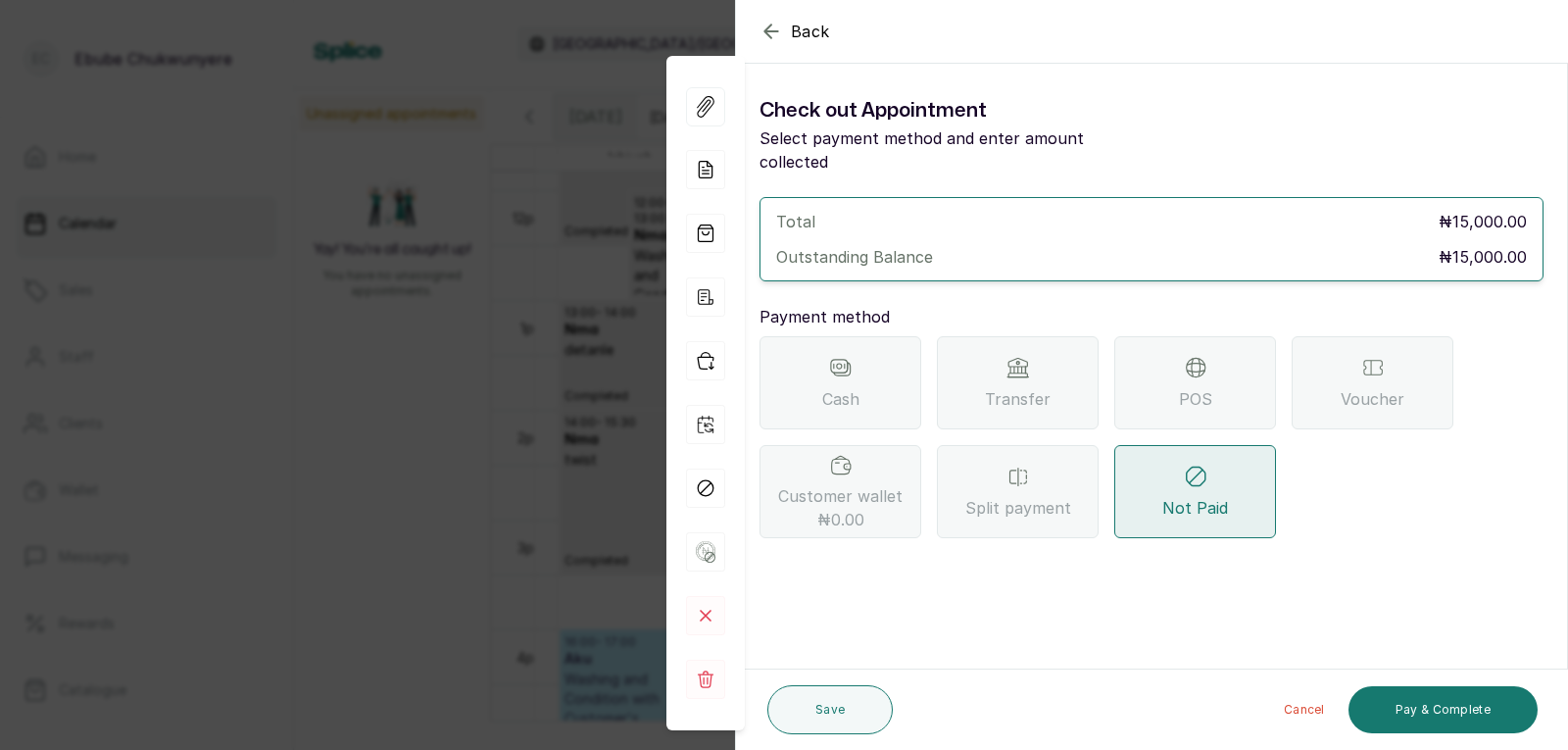
click at [1204, 387] on span "POS" at bounding box center [1197, 399] width 34 height 24
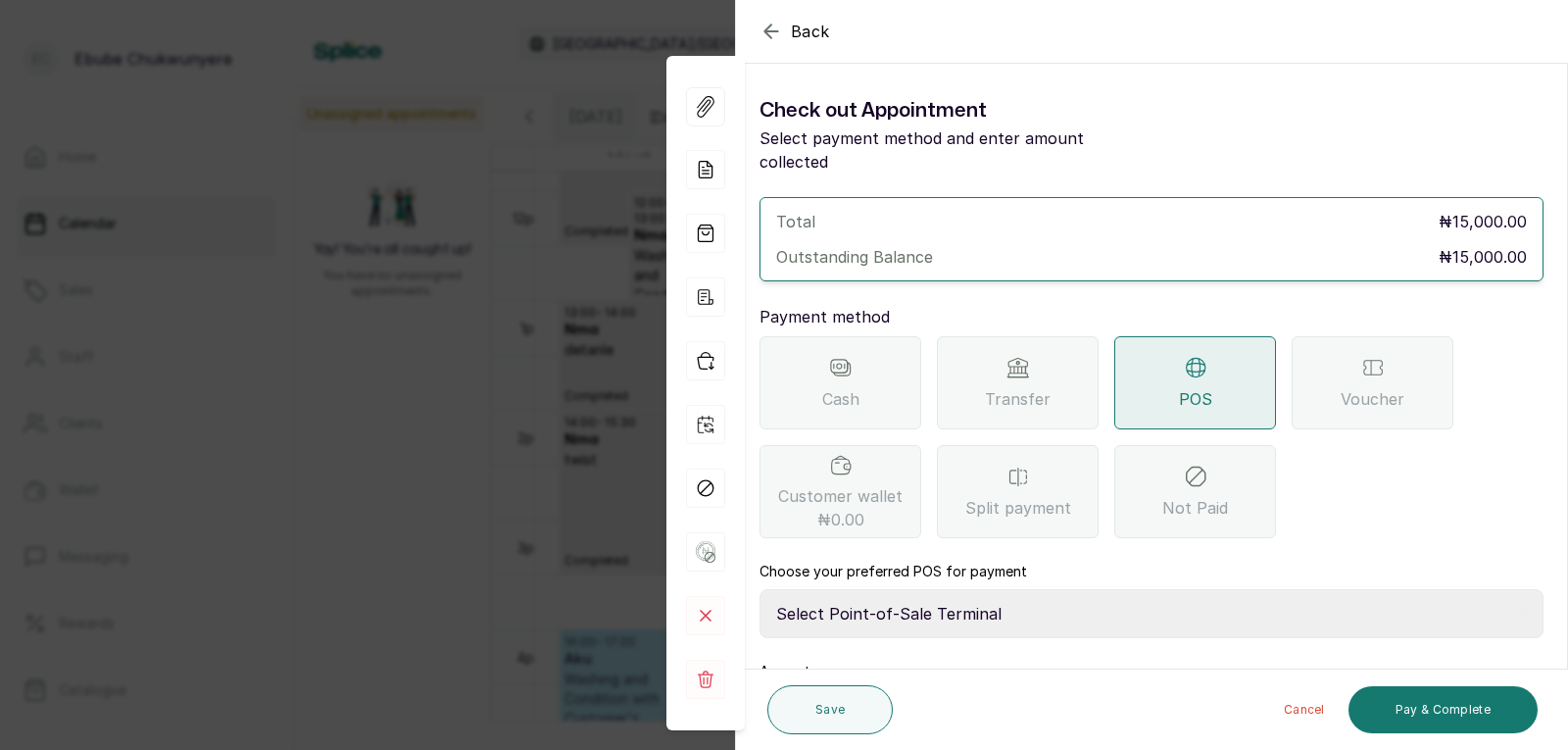
click at [1037, 589] on select "Select Point-of-Sale Terminal FCMB - POS First City Monument Bank Providus - PO…" at bounding box center [1152, 613] width 784 height 49
select select "299b113a-5d98-43e9-9b5c-b9bdcec1b9bd"
click at [760, 589] on select "Select Point-of-Sale Terminal FCMB - POS First City Monument Bank Providus - PO…" at bounding box center [1152, 613] width 784 height 49
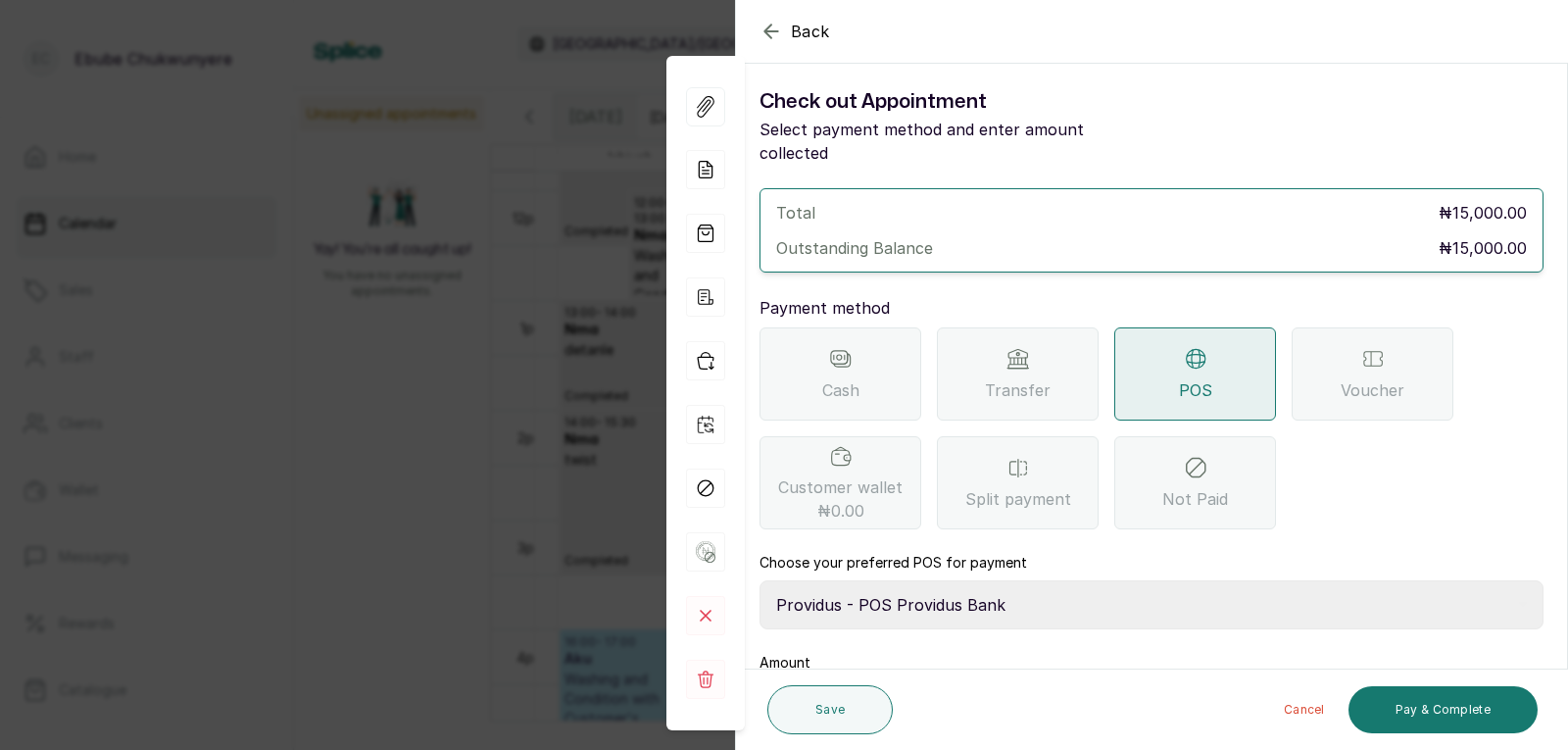
drag, startPoint x: 1230, startPoint y: 568, endPoint x: 1251, endPoint y: 609, distance: 46.1
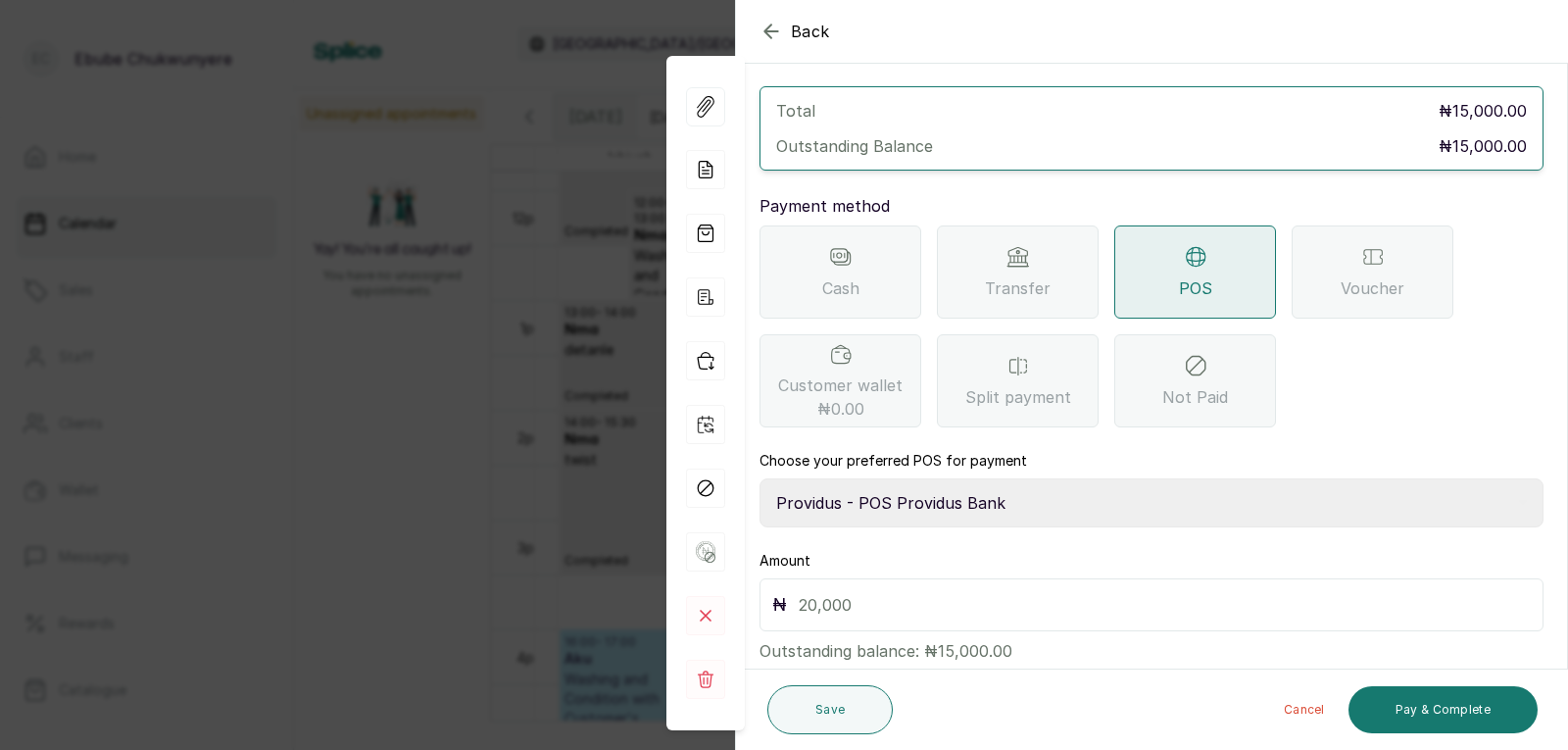
drag, startPoint x: 1467, startPoint y: 525, endPoint x: 1260, endPoint y: 580, distance: 214.2
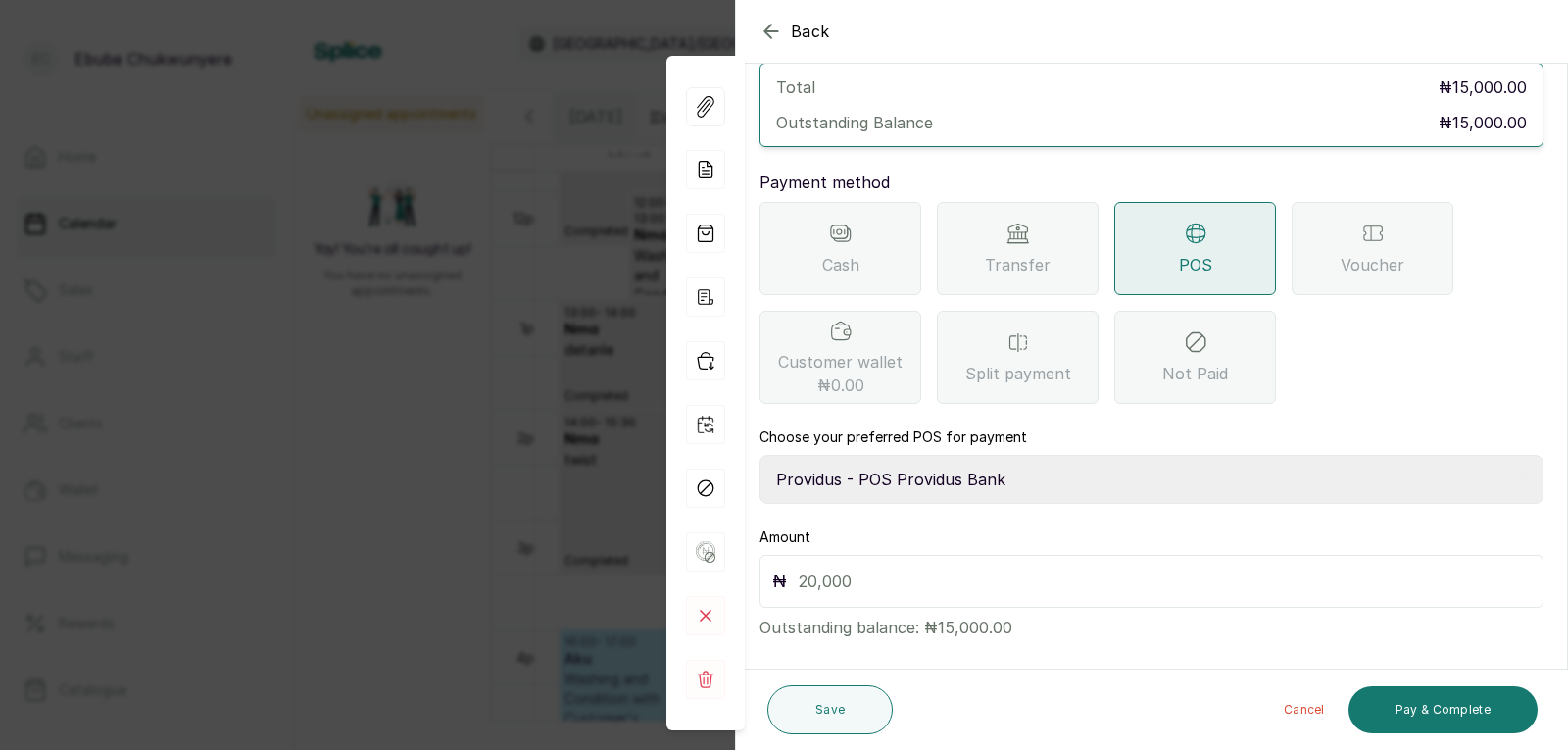
click at [1154, 555] on div "₦" at bounding box center [1152, 581] width 784 height 53
click at [1148, 568] on input "text" at bounding box center [1165, 582] width 732 height 28
type input "15,000"
click at [1470, 717] on button "Pay & Complete" at bounding box center [1443, 710] width 189 height 48
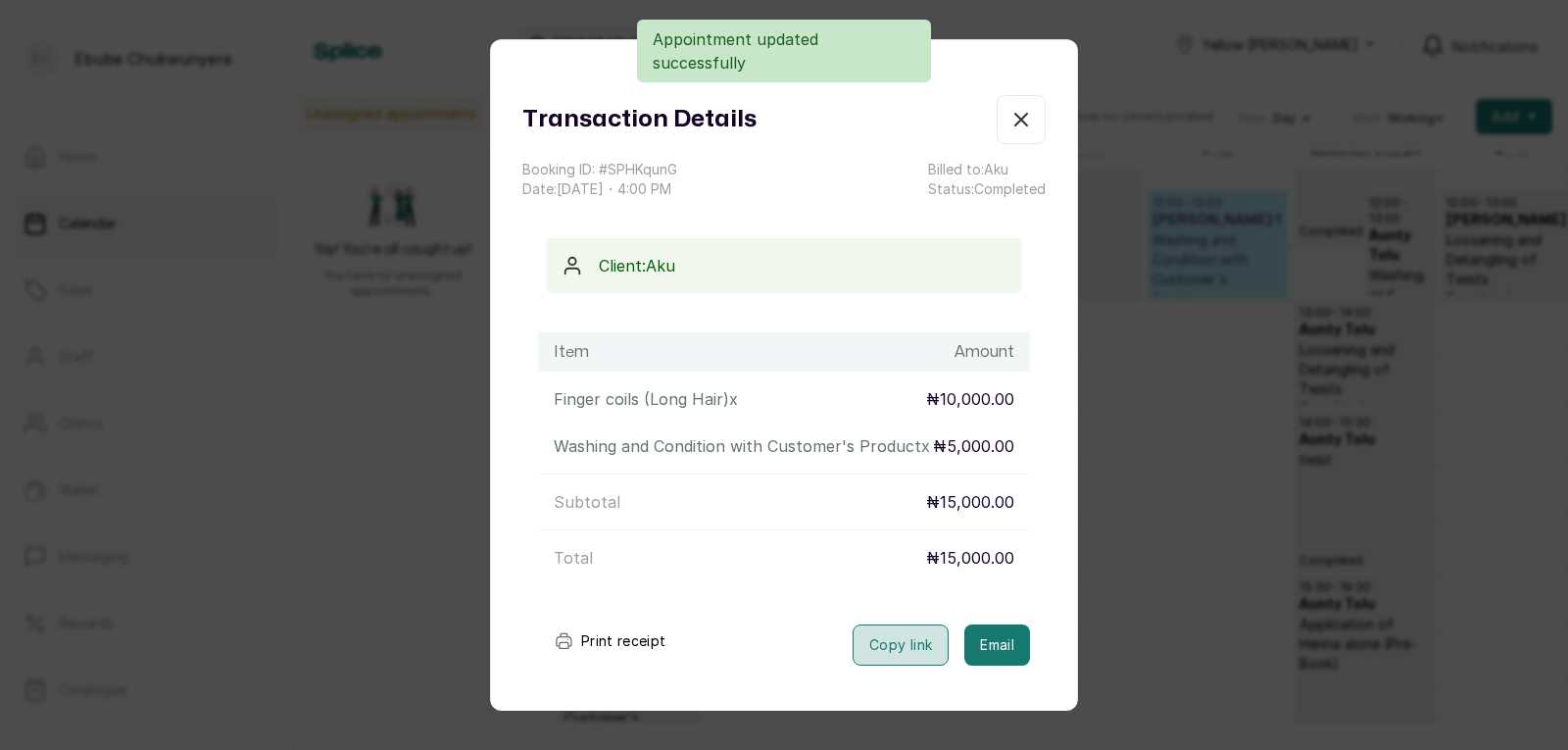
click at [853, 666] on button "Copy link" at bounding box center [900, 645] width 96 height 42
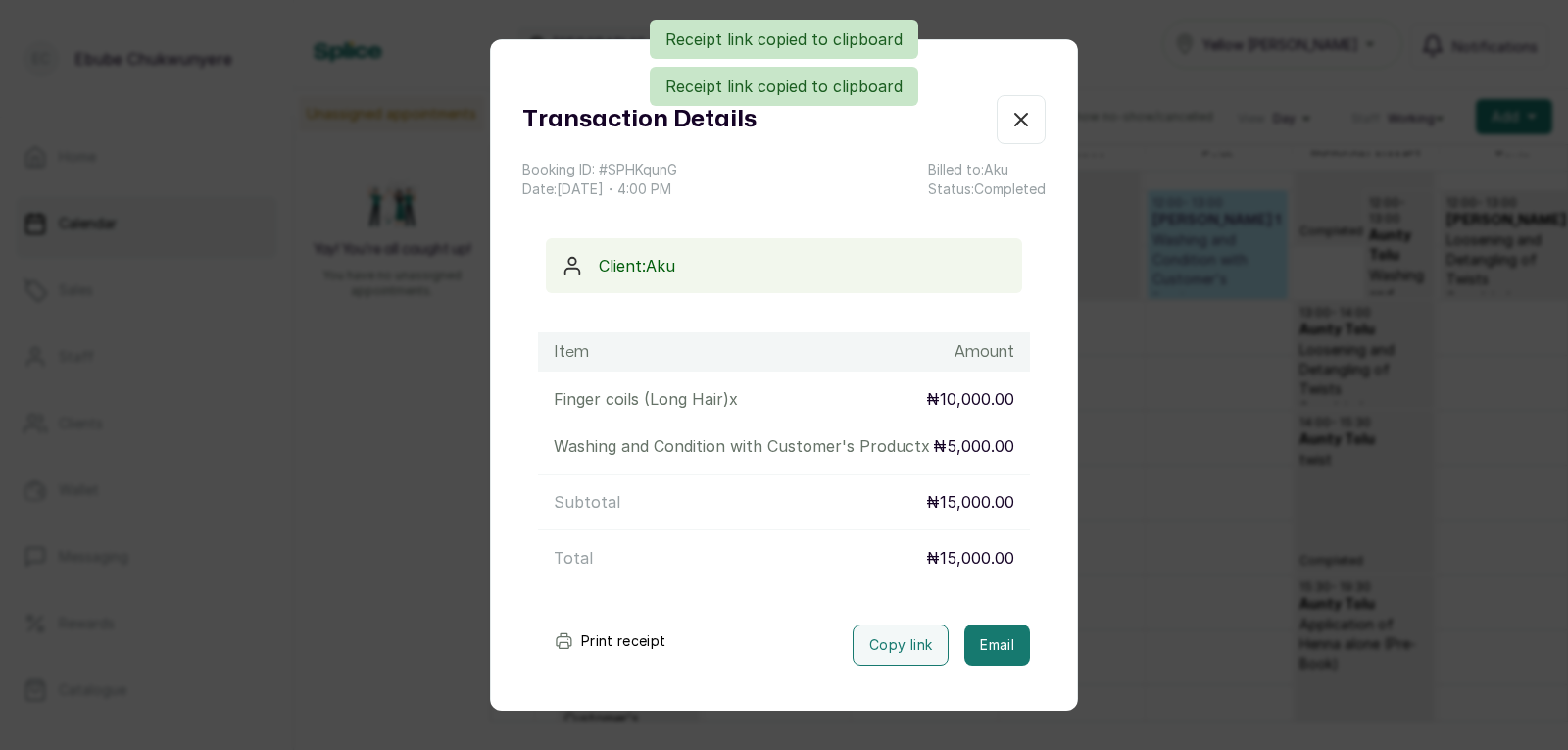
click at [1009, 115] on icon "button" at bounding box center [1021, 120] width 24 height 24
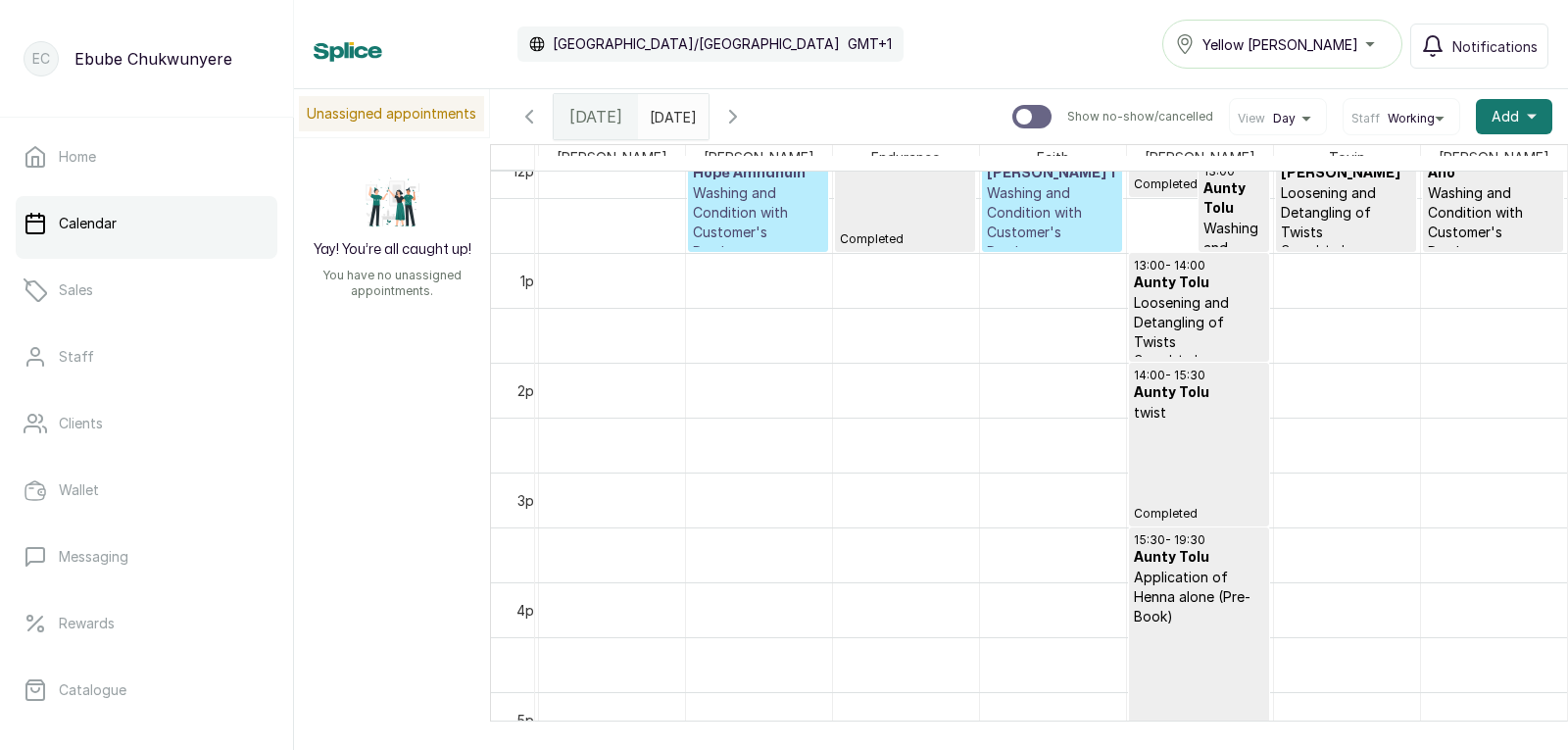
scroll to position [1392, 0]
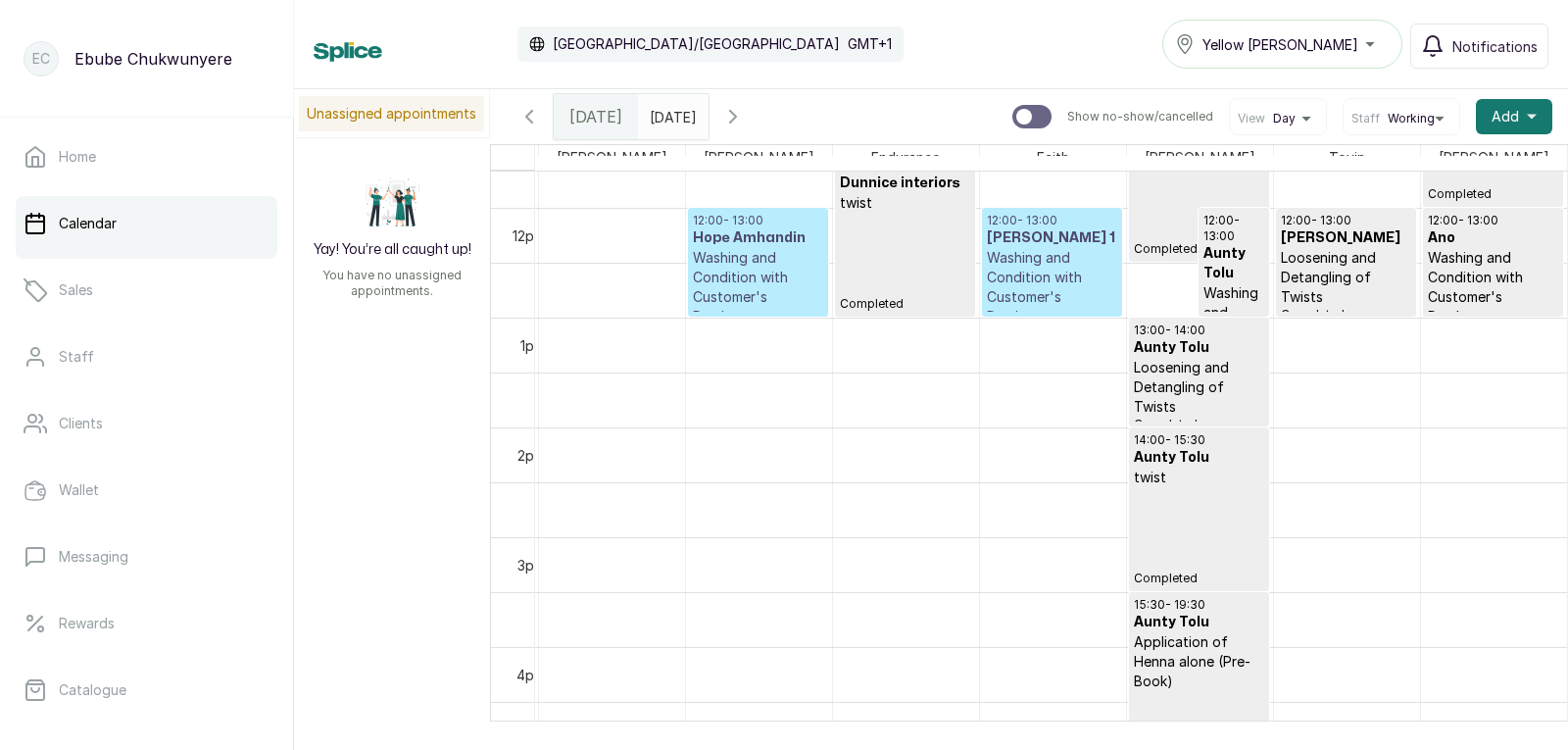
drag, startPoint x: 798, startPoint y: 355, endPoint x: 830, endPoint y: 265, distance: 95.5
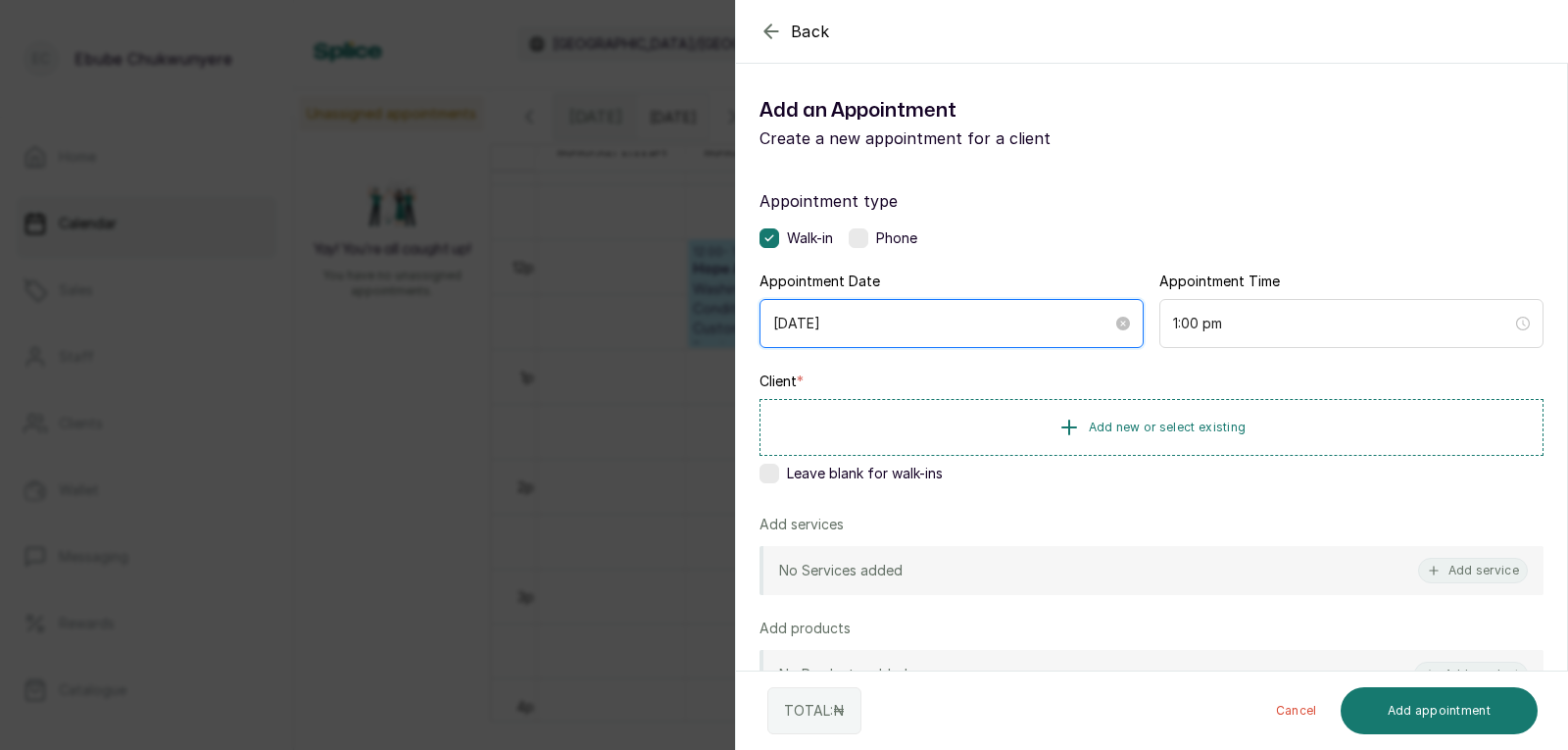
click at [1011, 313] on input "2025/10/15" at bounding box center [943, 324] width 339 height 22
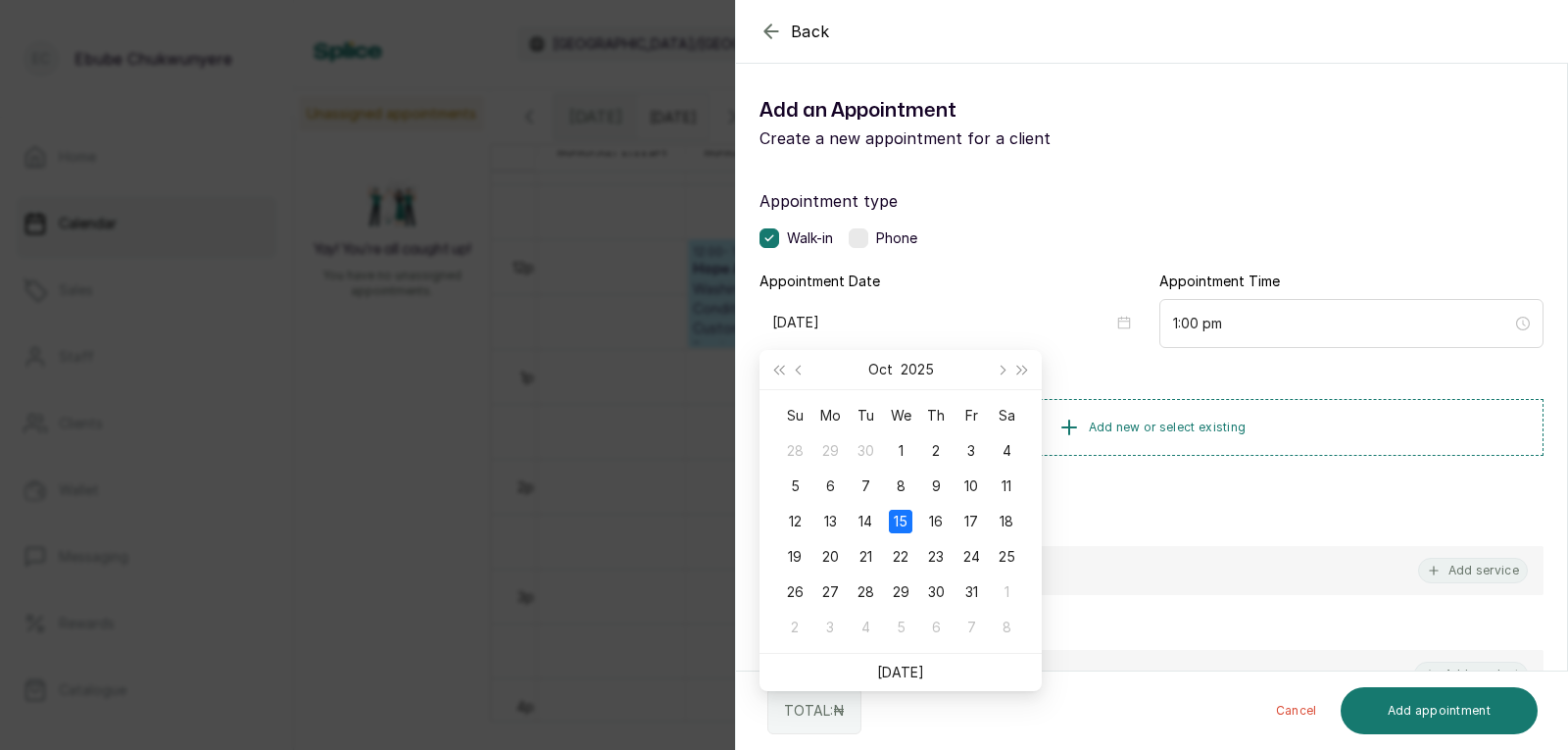
click at [683, 194] on div "Back Add Appointment Add an Appointment Create a new appointment for a client A…" at bounding box center [784, 375] width 1568 height 750
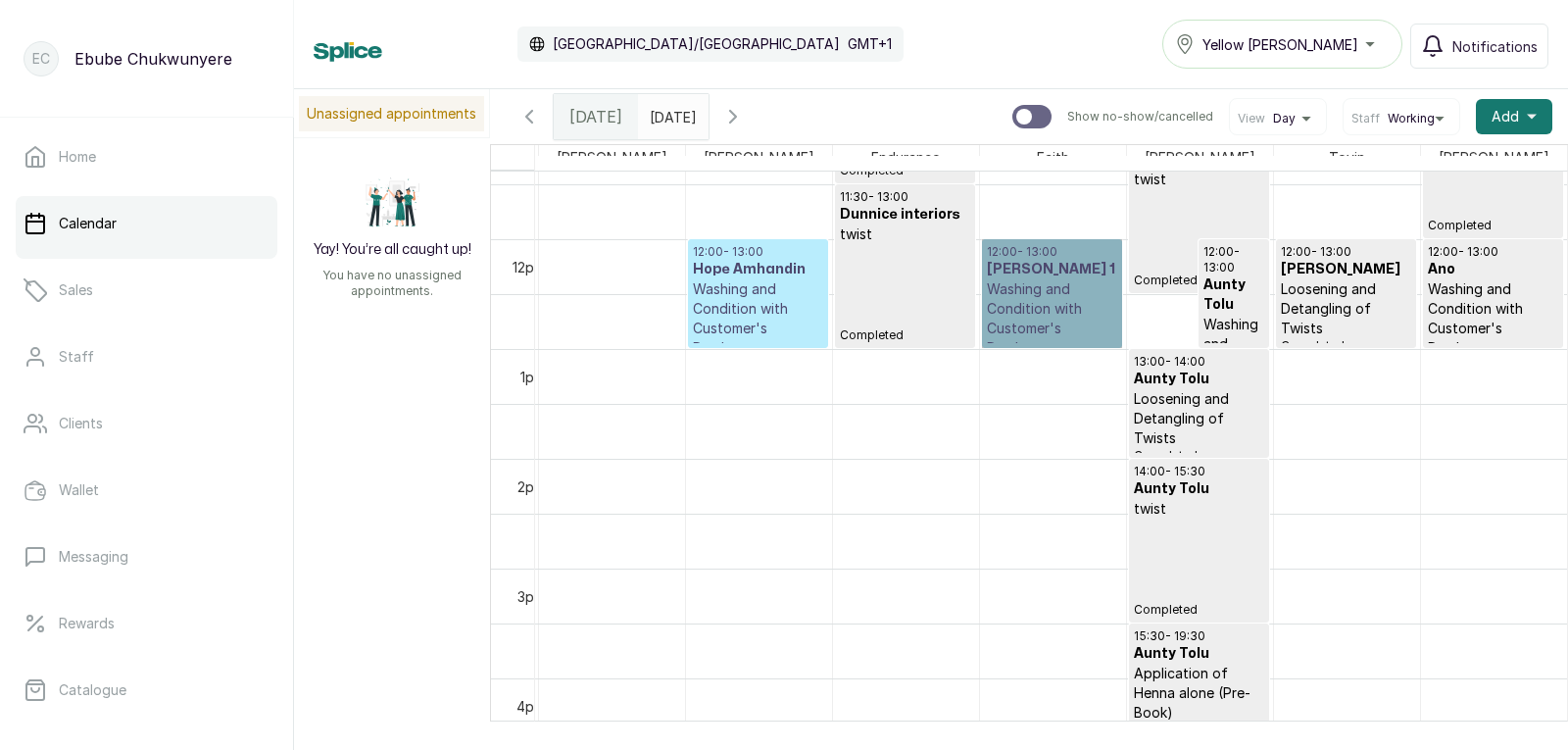
click at [1022, 309] on link "12:00 - 13:00 Dorcas 1 Washing and Condition with Customer's Product Confirmed" at bounding box center [1053, 293] width 141 height 109
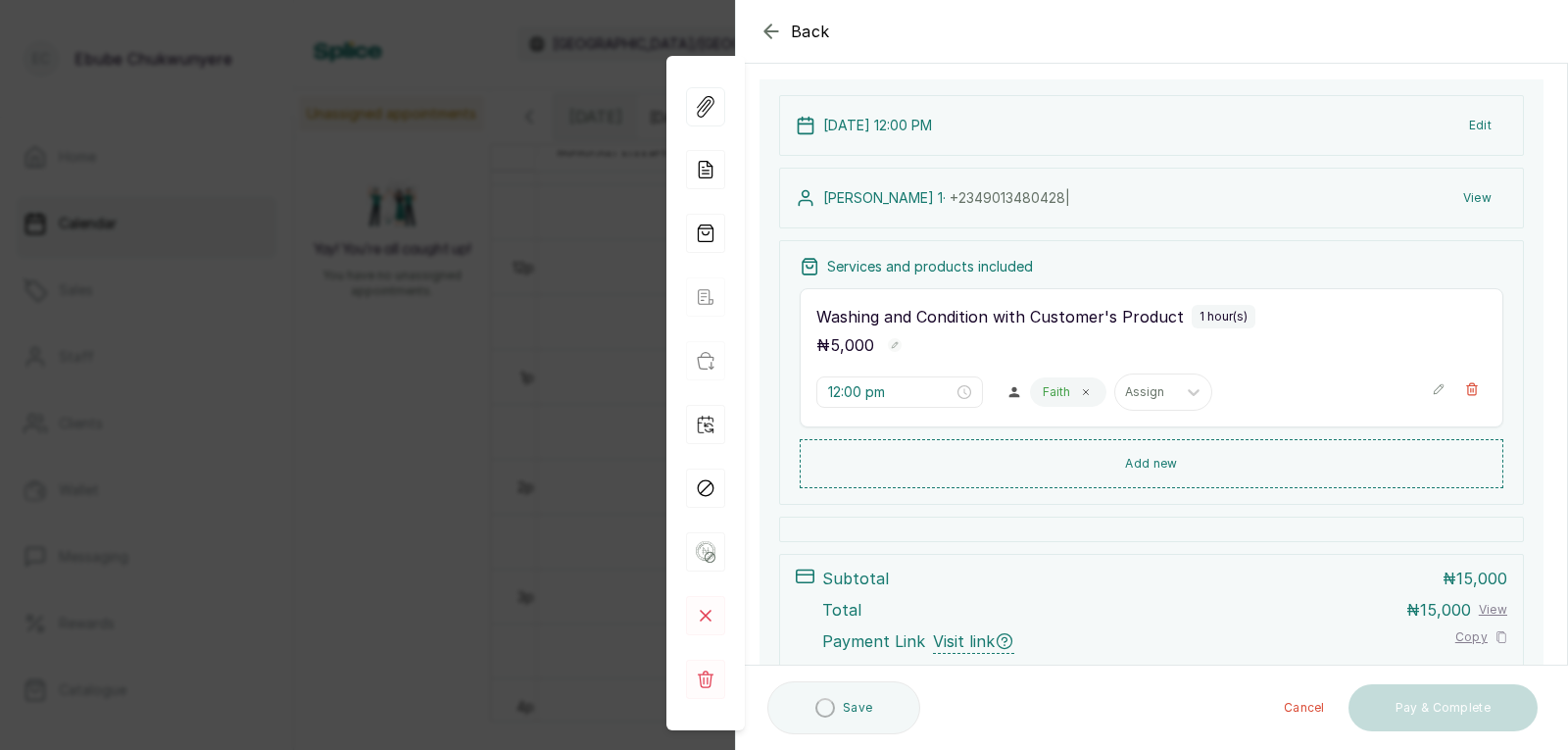
scroll to position [280, 0]
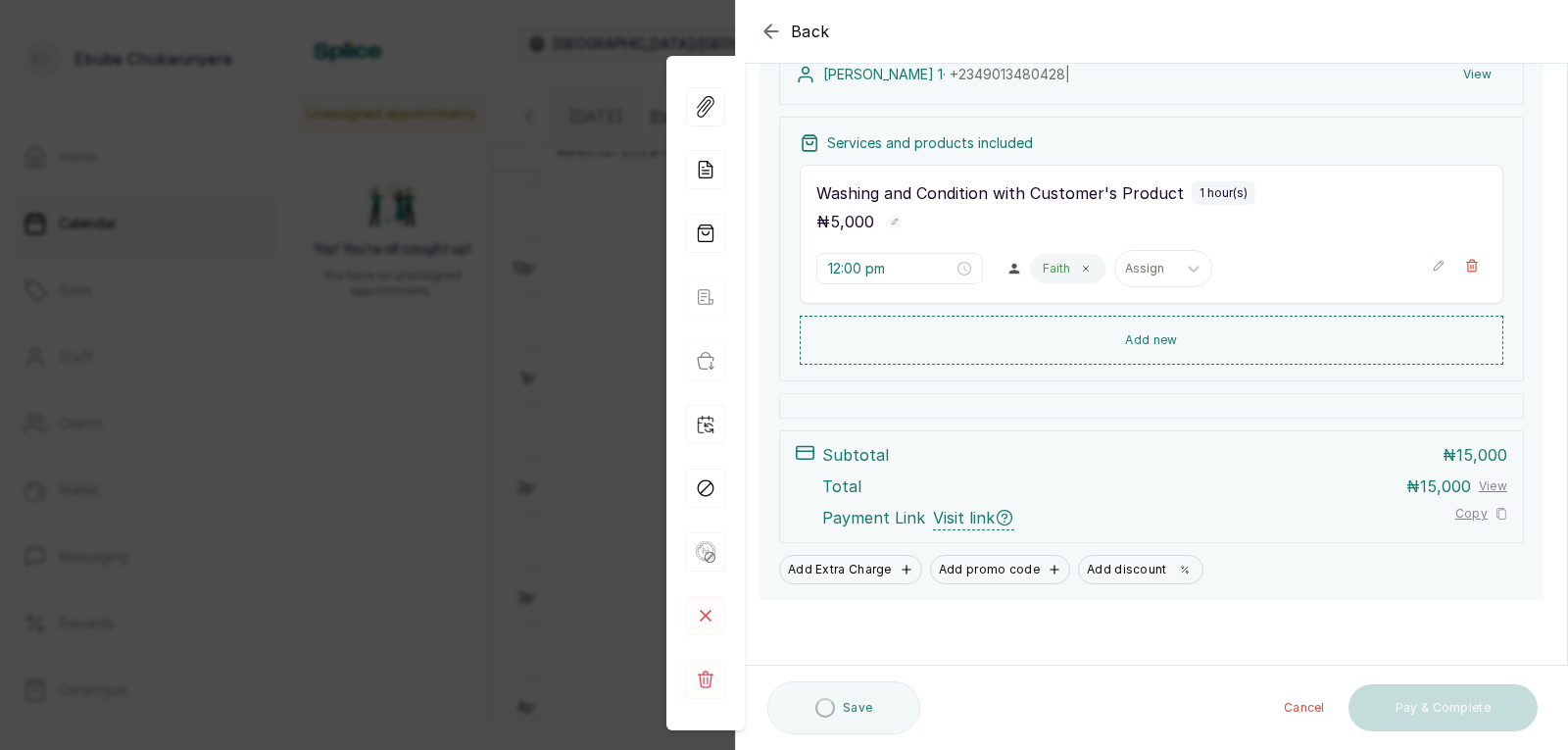
drag, startPoint x: 1104, startPoint y: 349, endPoint x: 1085, endPoint y: 451, distance: 103.8
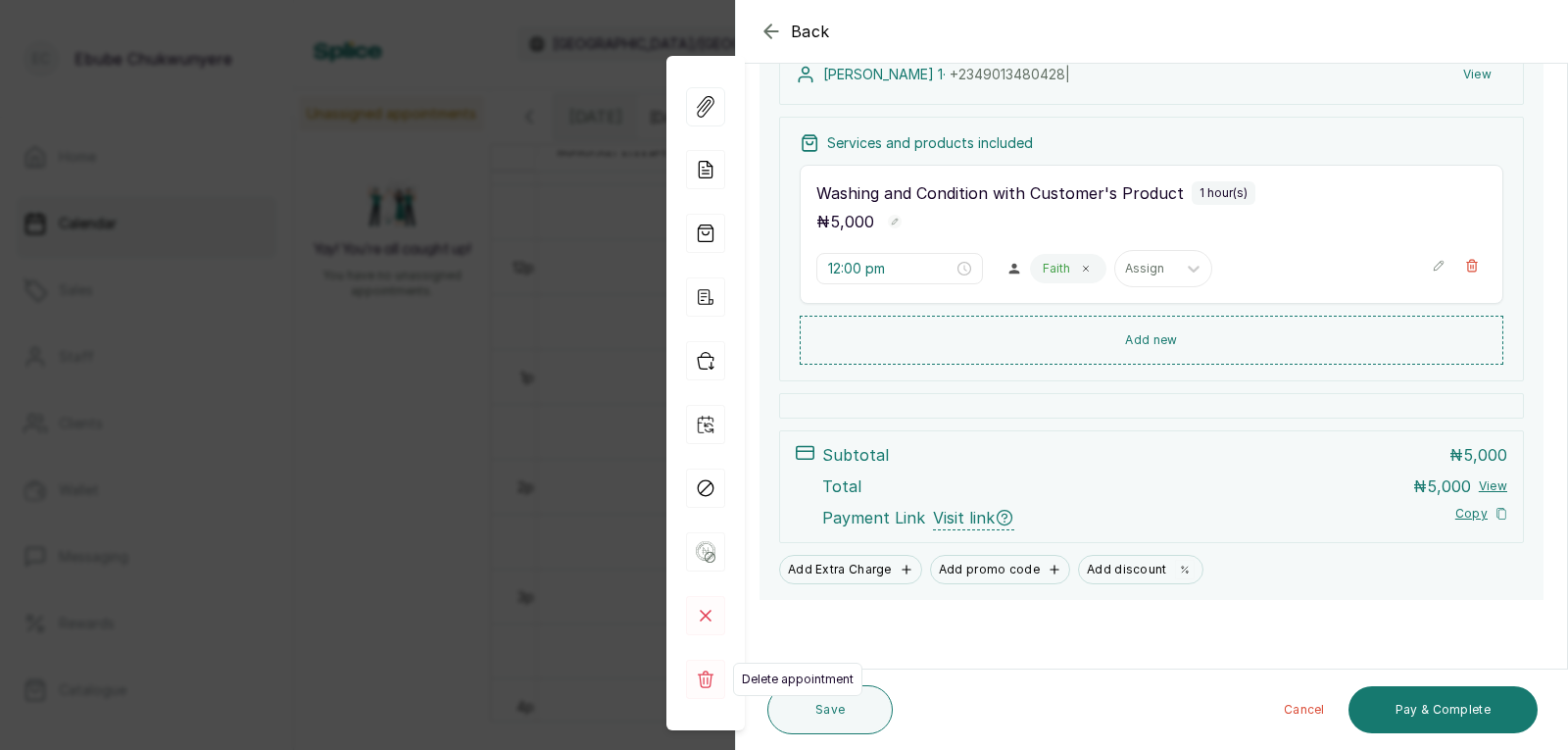
click at [707, 673] on rect at bounding box center [706, 680] width 40 height 40
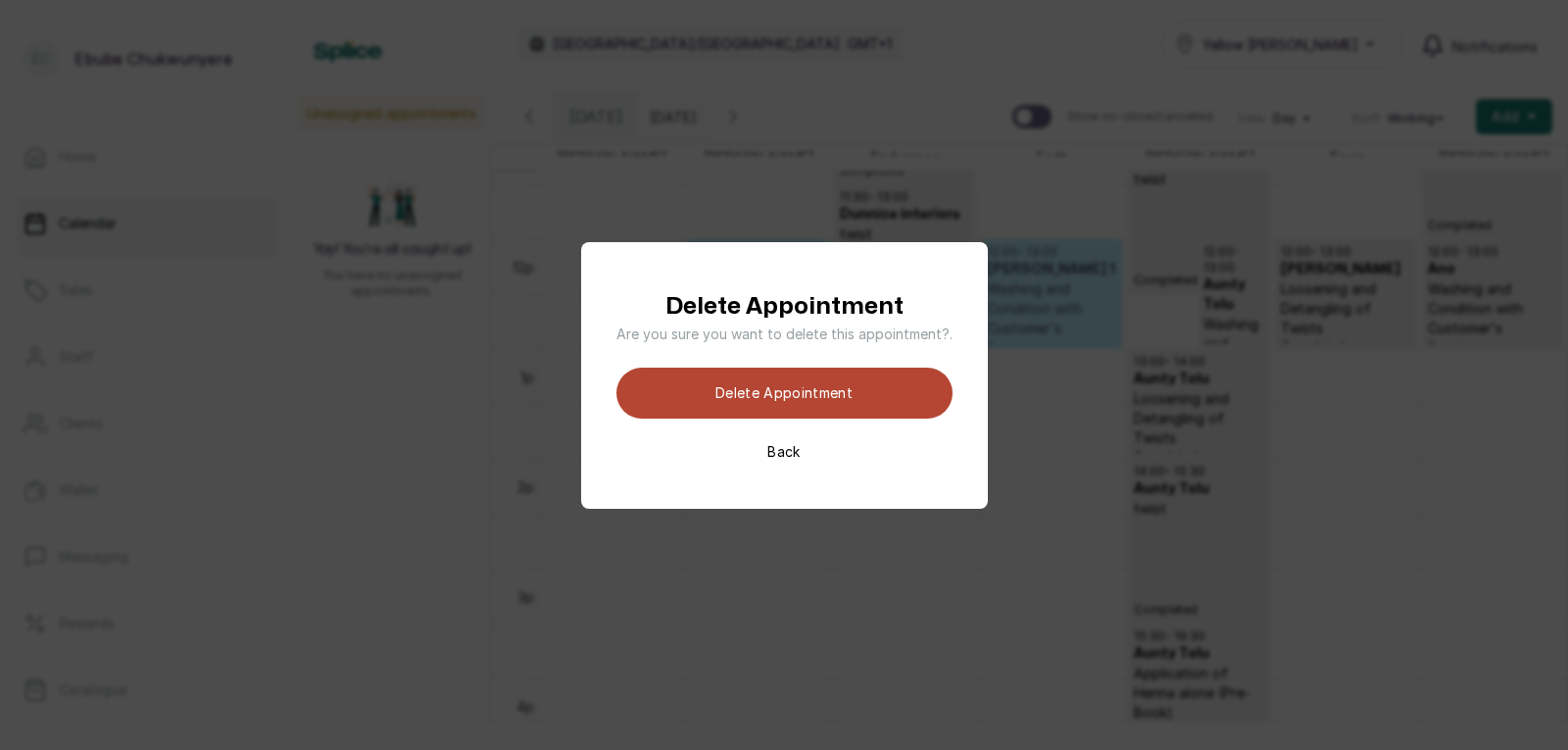
click at [863, 389] on button "Delete appointment" at bounding box center [784, 392] width 336 height 51
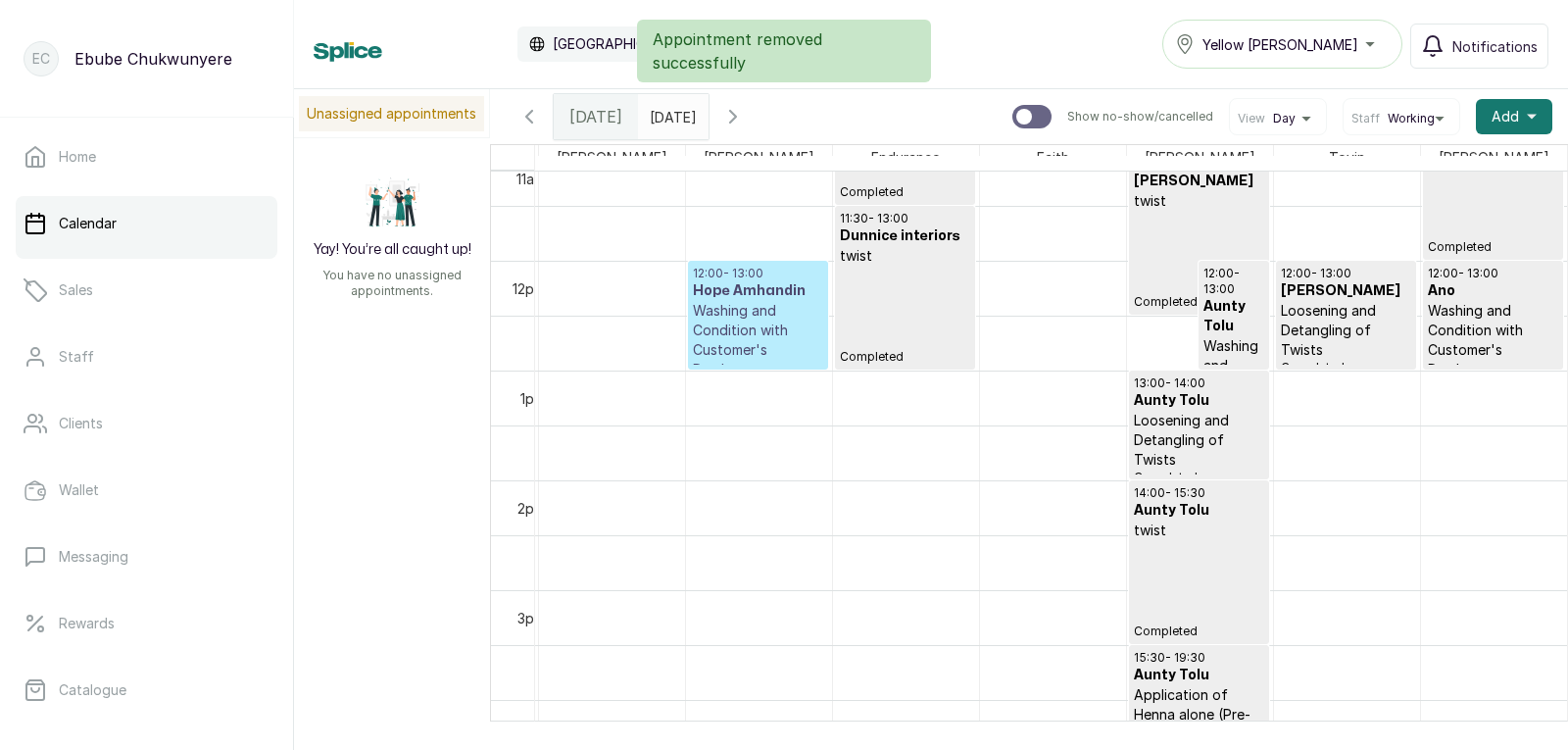
scroll to position [1179, 0]
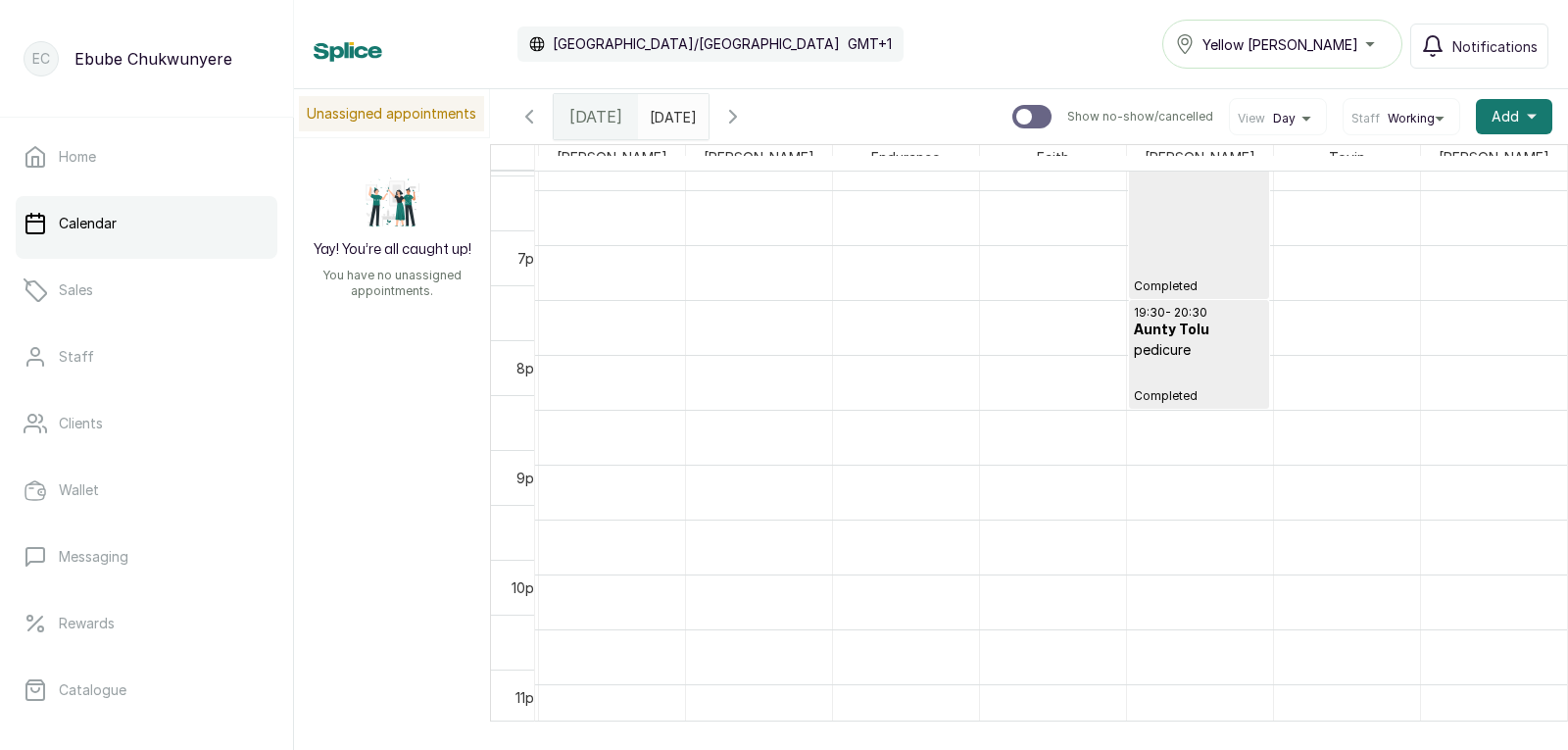
drag, startPoint x: 744, startPoint y: 456, endPoint x: 687, endPoint y: 469, distance: 58.5
click at [81, 148] on p "Home" at bounding box center [77, 157] width 38 height 20
